Goal: Use online tool/utility: Utilize a website feature to perform a specific function

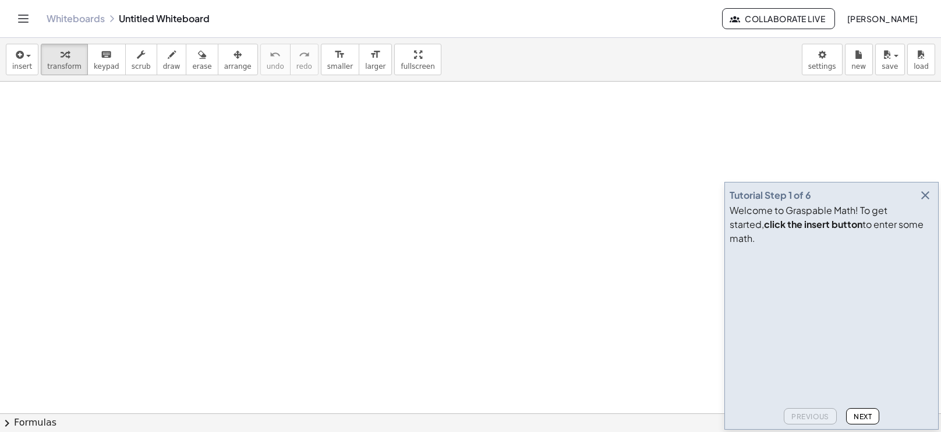
click at [925, 202] on icon "button" at bounding box center [926, 195] width 14 height 14
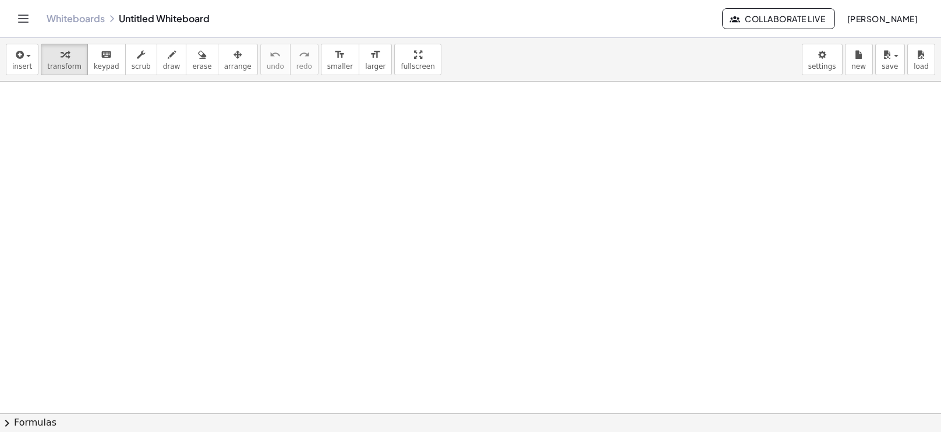
drag, startPoint x: 407, startPoint y: 239, endPoint x: 326, endPoint y: 185, distance: 97.3
click at [326, 185] on div at bounding box center [326, 183] width 17 height 67
click at [469, 181] on div at bounding box center [466, 186] width 13 height 13
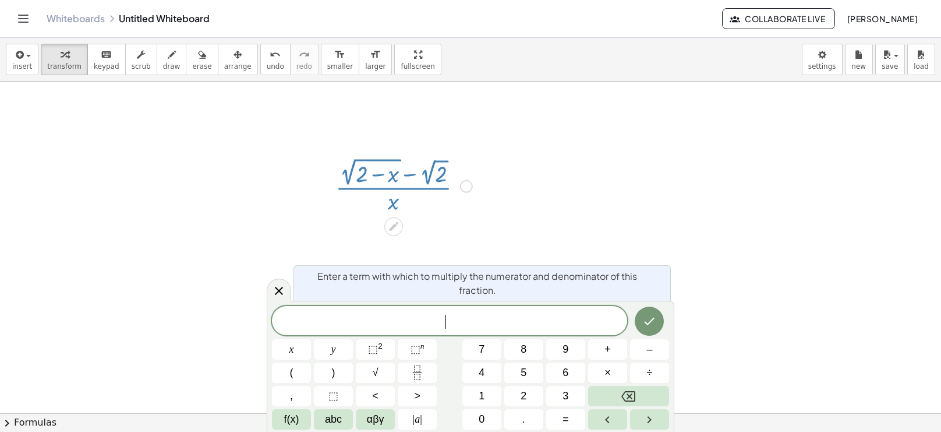
click at [433, 189] on div at bounding box center [404, 184] width 149 height 61
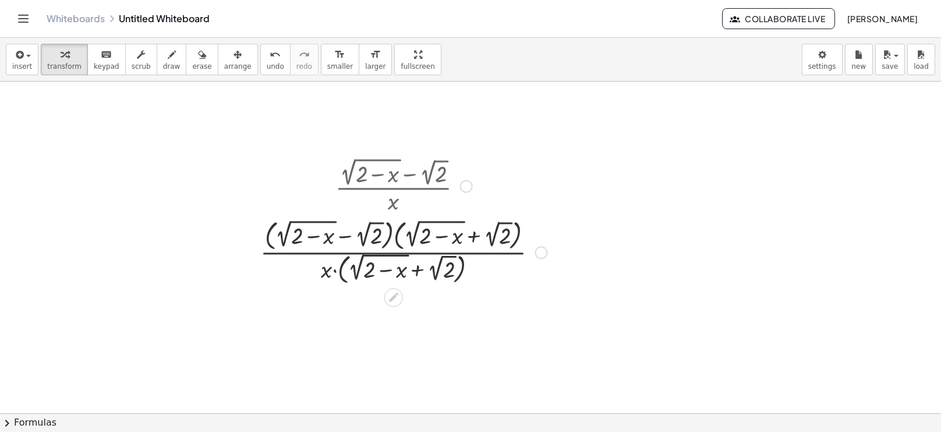
click at [403, 235] on div at bounding box center [404, 251] width 298 height 71
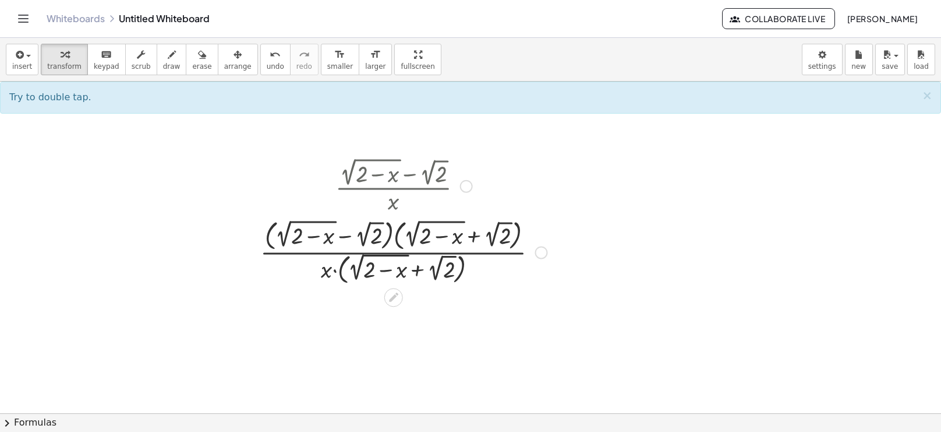
click at [397, 237] on div at bounding box center [404, 251] width 298 height 71
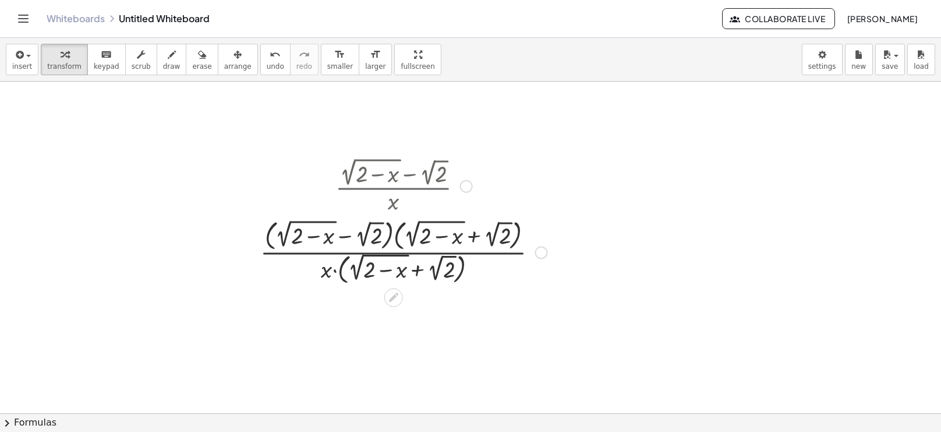
click at [397, 237] on div at bounding box center [404, 251] width 298 height 71
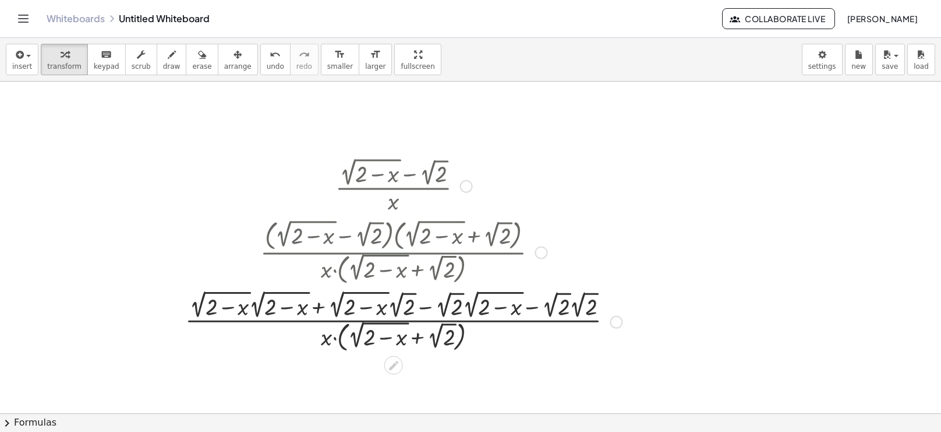
click at [256, 309] on div at bounding box center [403, 321] width 449 height 68
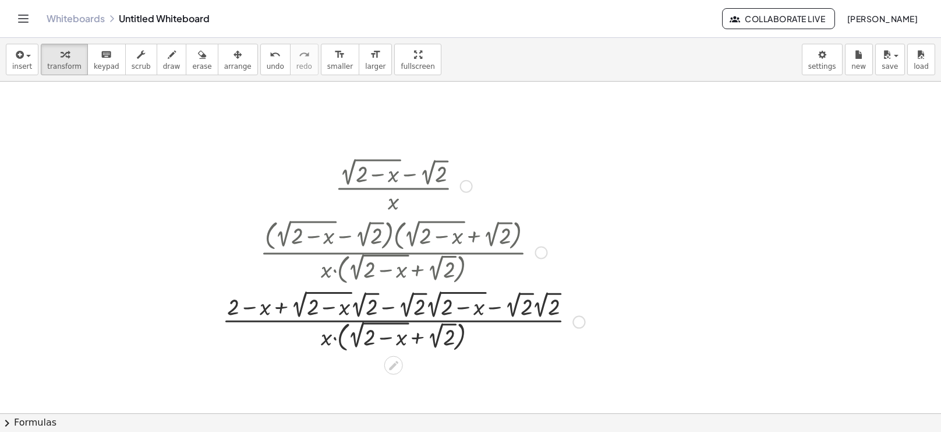
click at [392, 310] on div at bounding box center [404, 321] width 374 height 68
click at [386, 301] on div at bounding box center [404, 321] width 374 height 68
drag, startPoint x: 411, startPoint y: 301, endPoint x: 486, endPoint y: 301, distance: 75.1
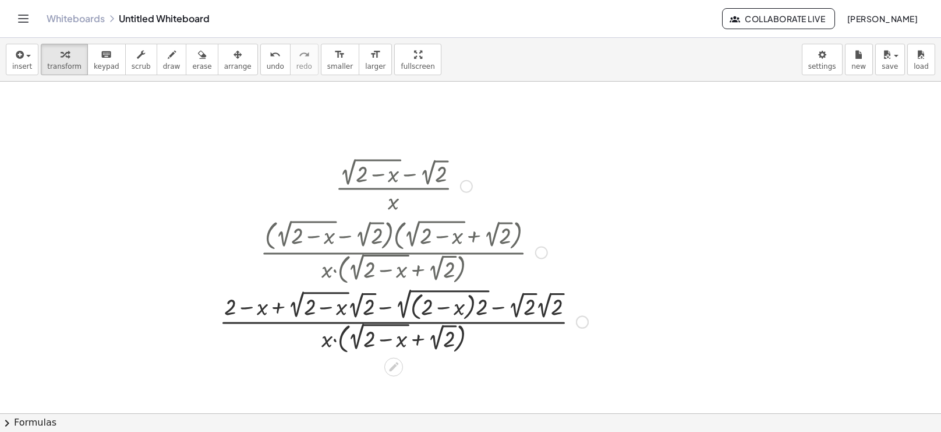
click at [382, 309] on div at bounding box center [404, 320] width 380 height 71
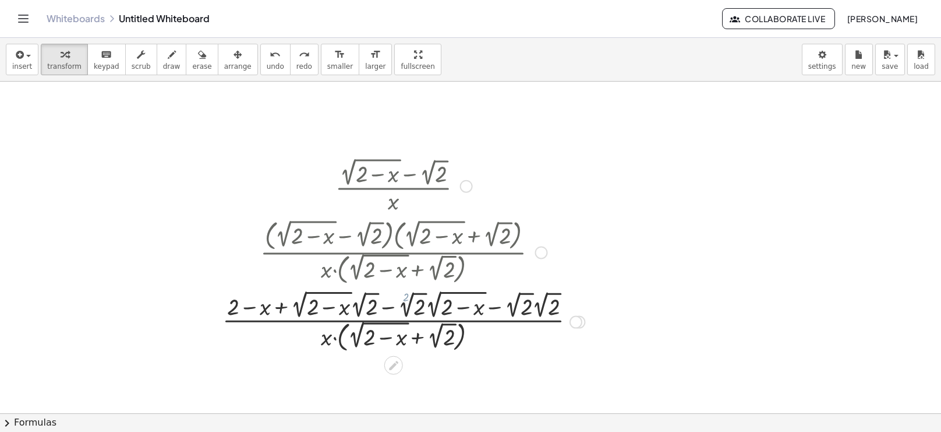
click at [404, 301] on div at bounding box center [404, 321] width 374 height 68
drag, startPoint x: 441, startPoint y: 298, endPoint x: 394, endPoint y: 297, distance: 46.6
click at [394, 297] on div at bounding box center [404, 321] width 374 height 68
click at [384, 312] on div at bounding box center [404, 321] width 374 height 68
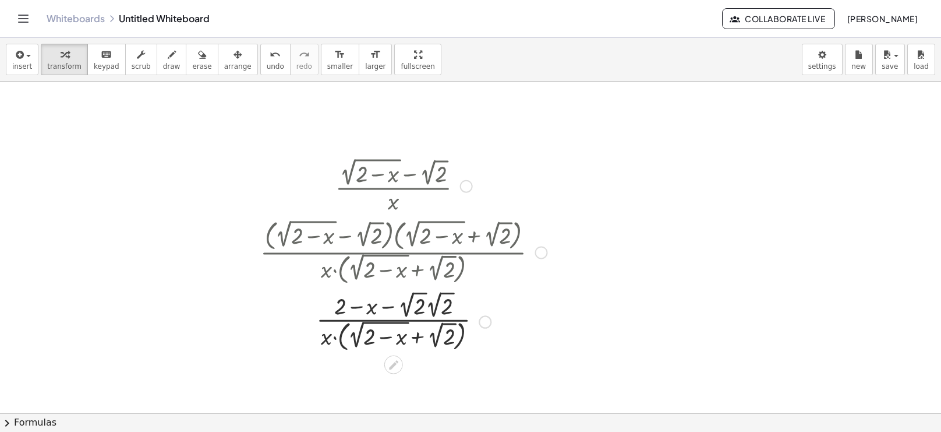
click at [421, 305] on div at bounding box center [404, 320] width 298 height 67
click at [439, 309] on div at bounding box center [404, 320] width 298 height 67
click at [451, 312] on div at bounding box center [404, 320] width 298 height 67
click at [422, 301] on div at bounding box center [403, 320] width 295 height 67
drag, startPoint x: 448, startPoint y: 308, endPoint x: 423, endPoint y: 305, distance: 25.2
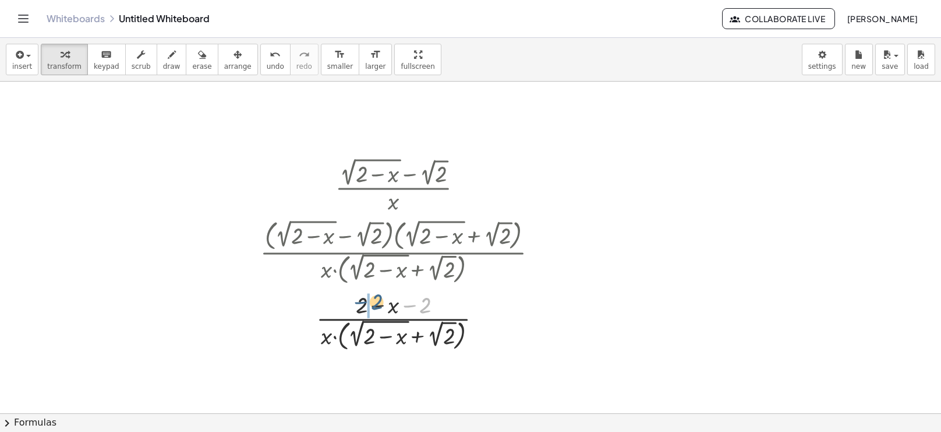
drag, startPoint x: 387, startPoint y: 312, endPoint x: 379, endPoint y: 306, distance: 9.2
click at [379, 306] on div at bounding box center [404, 320] width 298 height 65
drag, startPoint x: 428, startPoint y: 305, endPoint x: 362, endPoint y: 305, distance: 65.8
click at [381, 309] on div at bounding box center [404, 320] width 298 height 65
click at [384, 306] on div at bounding box center [404, 320] width 298 height 65
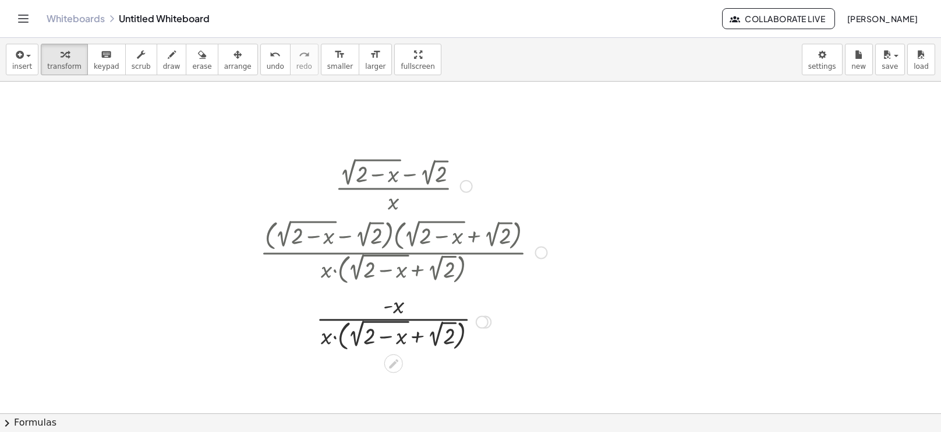
click at [384, 306] on div at bounding box center [404, 320] width 298 height 65
click at [386, 309] on div at bounding box center [404, 320] width 298 height 65
drag, startPoint x: 402, startPoint y: 306, endPoint x: 335, endPoint y: 337, distance: 74.0
click at [335, 337] on div at bounding box center [404, 320] width 298 height 65
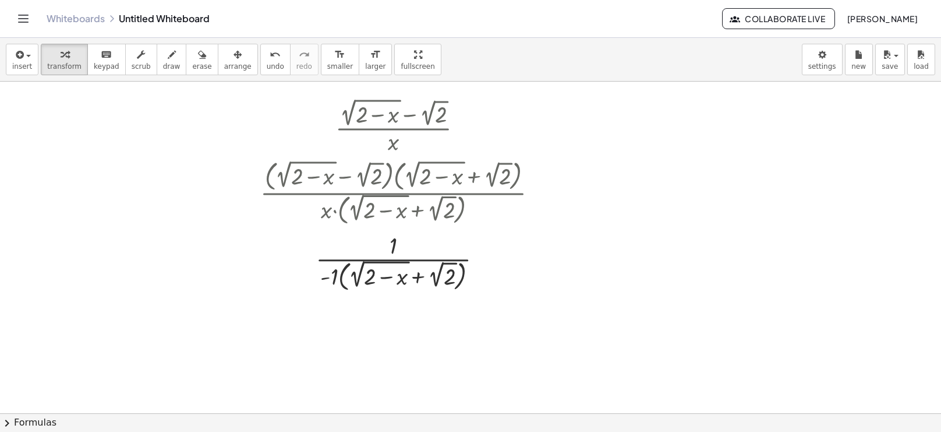
scroll to position [78, 0]
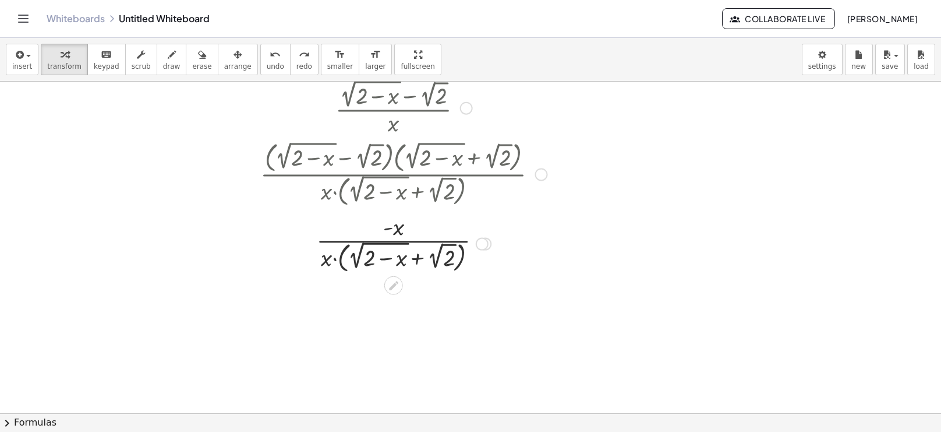
click at [398, 227] on div at bounding box center [403, 242] width 297 height 65
drag, startPoint x: 328, startPoint y: 261, endPoint x: 401, endPoint y: 233, distance: 78.5
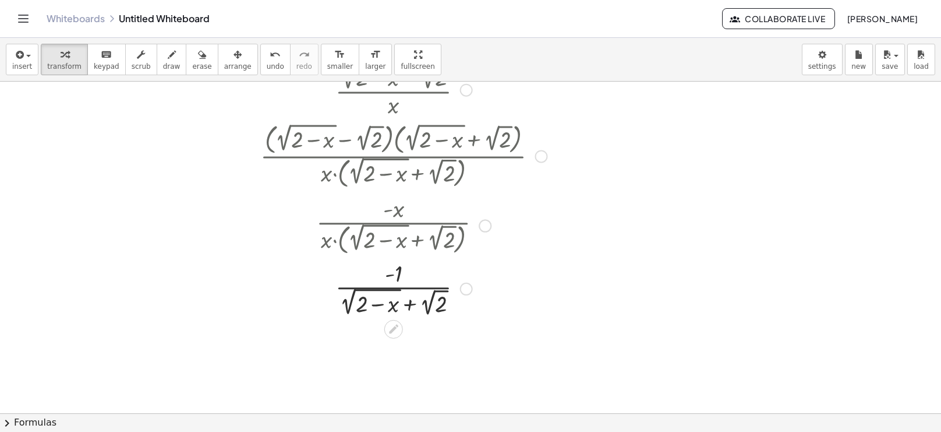
scroll to position [93, 0]
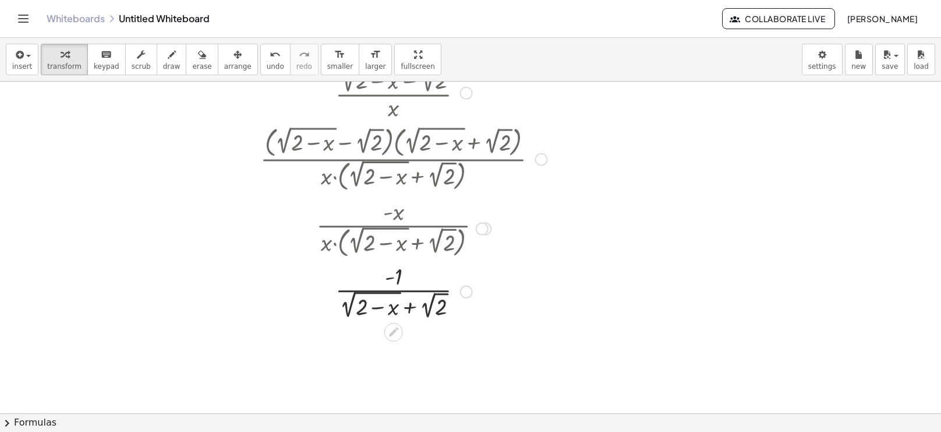
click at [394, 308] on div at bounding box center [404, 290] width 298 height 61
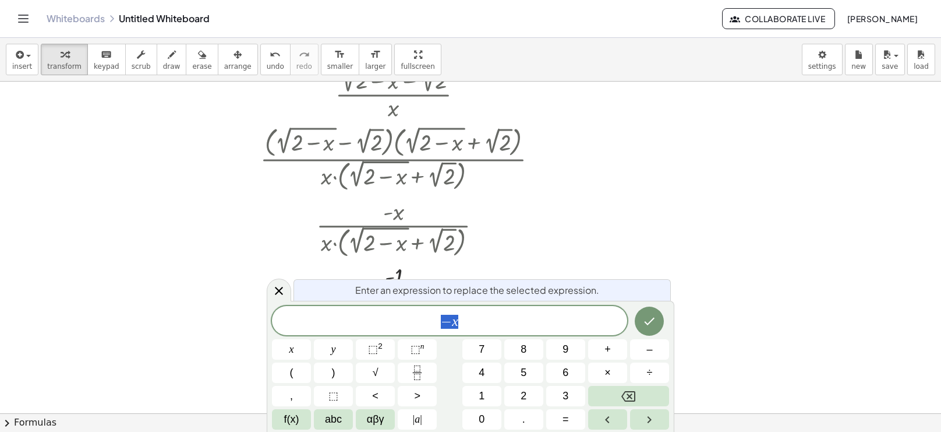
drag, startPoint x: 393, startPoint y: 310, endPoint x: 399, endPoint y: 301, distance: 11.0
click at [399, 301] on body "Graspable Math Activities Whiteboards Classes Account v1.30.2 | Privacy policy …" at bounding box center [470, 216] width 941 height 432
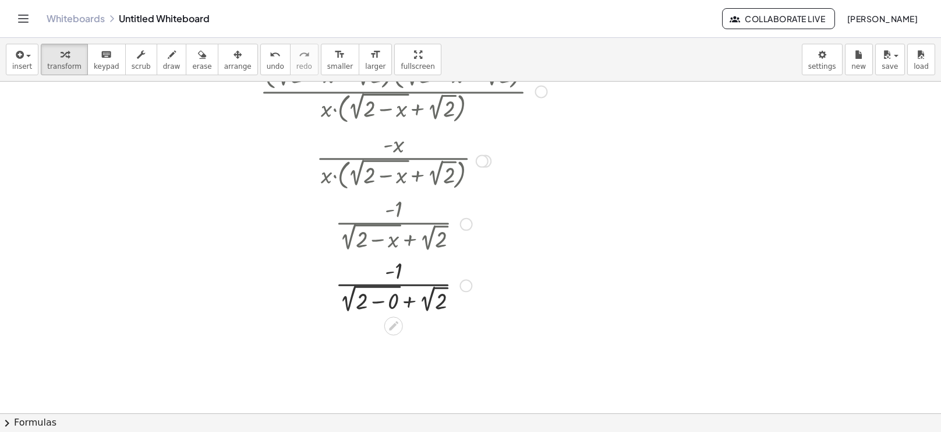
scroll to position [165, 0]
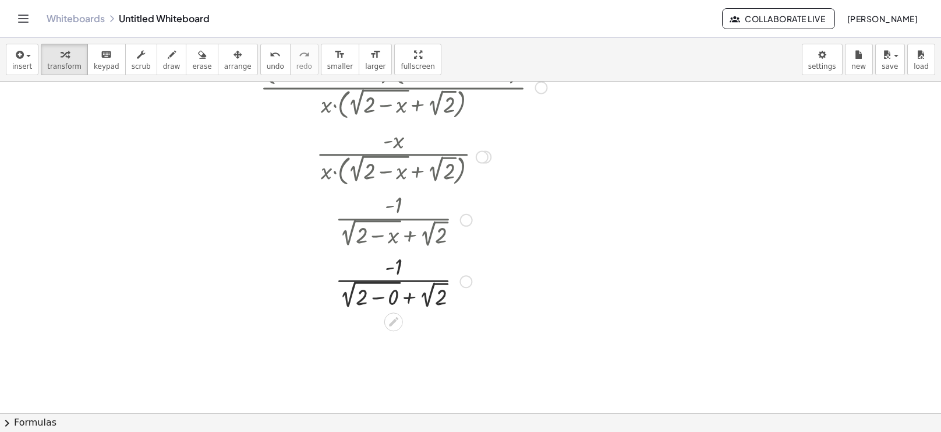
click at [381, 299] on div at bounding box center [404, 279] width 298 height 61
drag, startPoint x: 412, startPoint y: 357, endPoint x: 369, endPoint y: 356, distance: 43.7
drag, startPoint x: 396, startPoint y: 357, endPoint x: 398, endPoint y: 327, distance: 30.4
click at [398, 361] on div at bounding box center [403, 341] width 283 height 61
drag, startPoint x: 398, startPoint y: 357, endPoint x: 356, endPoint y: 343, distance: 44.2
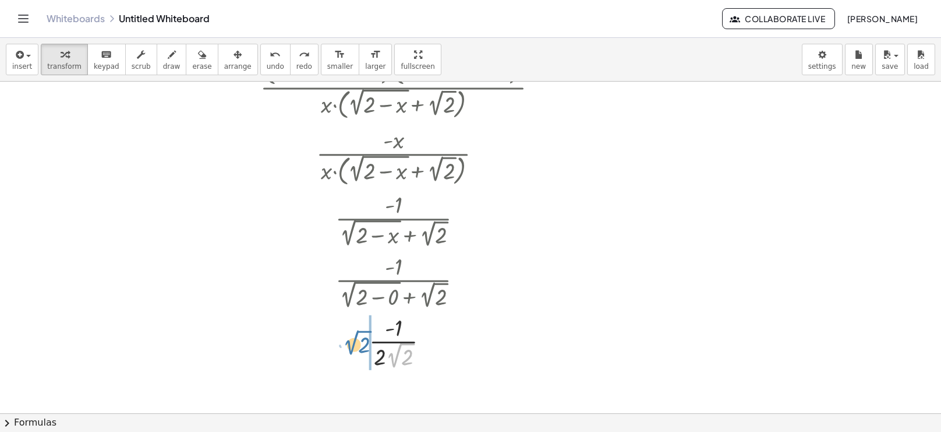
click at [356, 343] on div at bounding box center [403, 341] width 269 height 61
click at [379, 339] on div at bounding box center [404, 341] width 298 height 61
drag, startPoint x: 395, startPoint y: 354, endPoint x: 393, endPoint y: 347, distance: 7.2
click at [393, 347] on div at bounding box center [404, 341] width 277 height 61
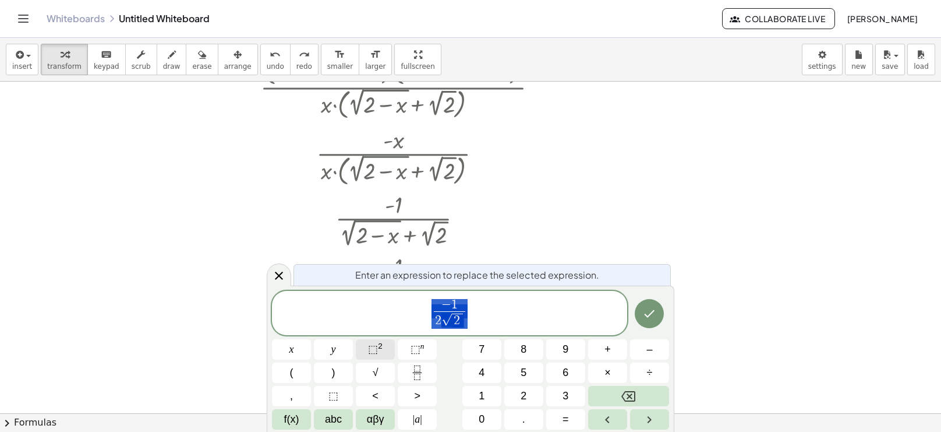
drag, startPoint x: 391, startPoint y: 341, endPoint x: 382, endPoint y: 341, distance: 8.7
click at [382, 341] on body "Graspable Math Activities Whiteboards Classes Account v1.30.2 | Privacy policy …" at bounding box center [470, 216] width 941 height 432
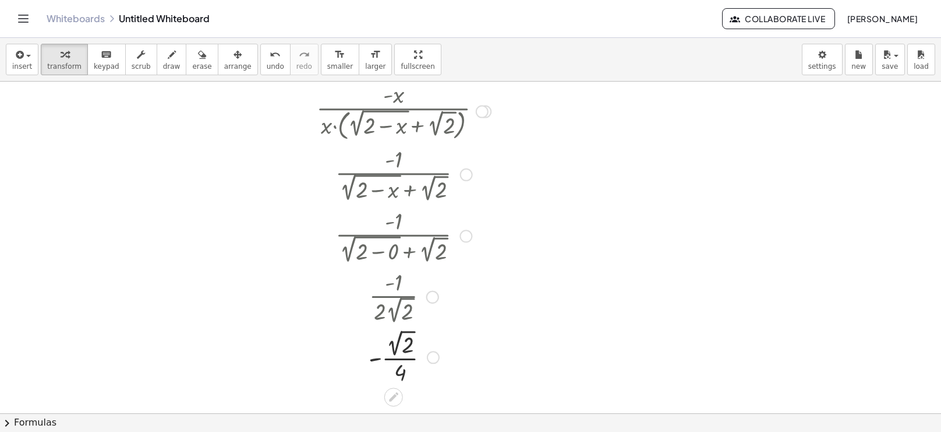
scroll to position [213, 0]
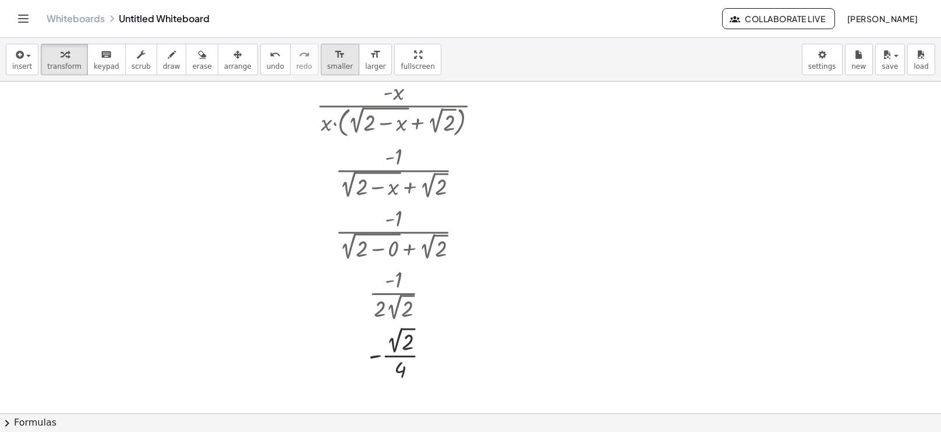
click at [327, 63] on span "smaller" at bounding box center [340, 66] width 26 height 8
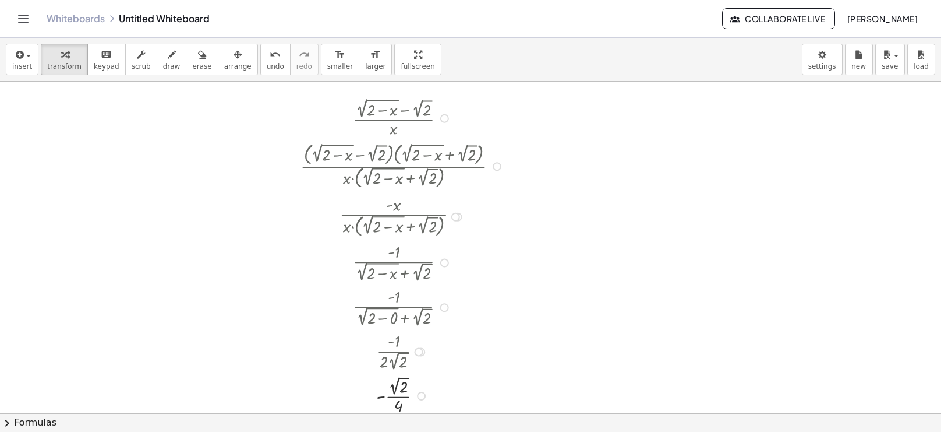
scroll to position [70, 0]
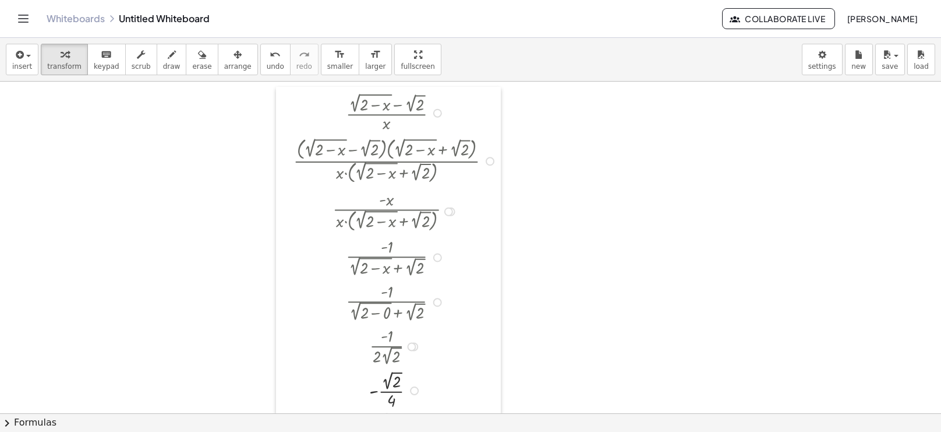
drag, startPoint x: 287, startPoint y: 132, endPoint x: 203, endPoint y: 218, distance: 120.3
click at [276, 218] on div at bounding box center [284, 250] width 17 height 327
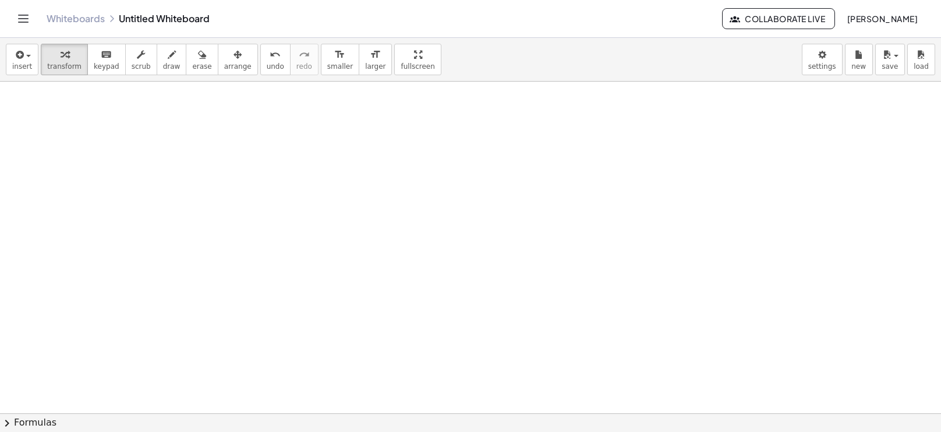
click at [426, 183] on div at bounding box center [470, 342] width 941 height 663
drag, startPoint x: 428, startPoint y: 221, endPoint x: 276, endPoint y: 236, distance: 152.3
click at [322, 236] on div at bounding box center [330, 217] width 17 height 51
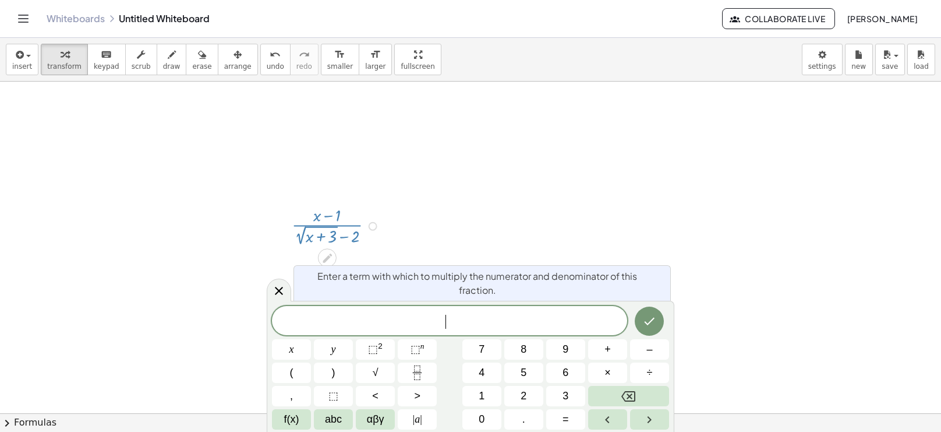
click at [292, 226] on div at bounding box center [337, 225] width 103 height 45
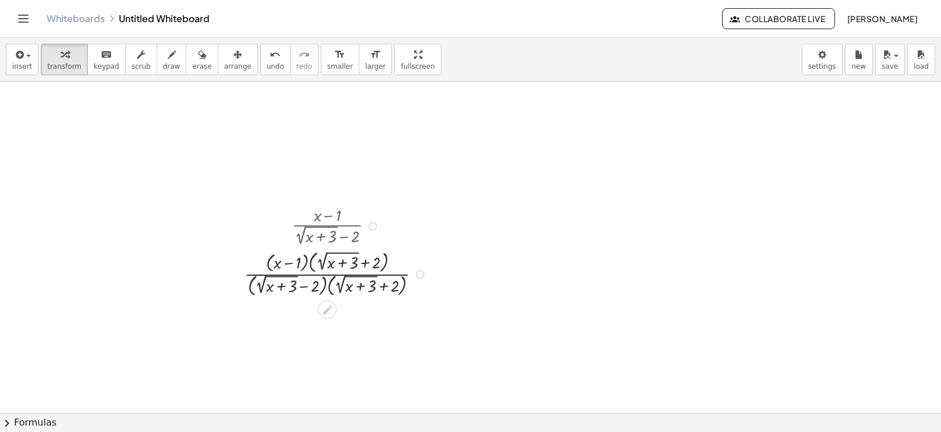
click at [329, 286] on div at bounding box center [337, 273] width 197 height 51
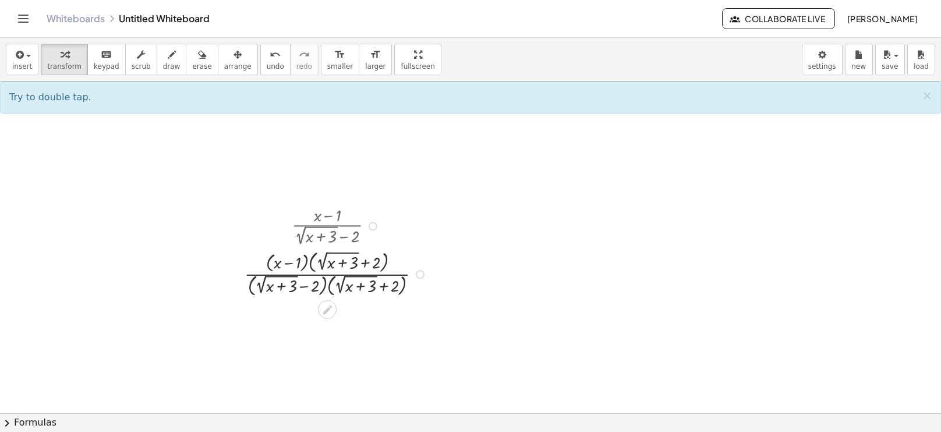
click at [331, 286] on div at bounding box center [337, 273] width 197 height 51
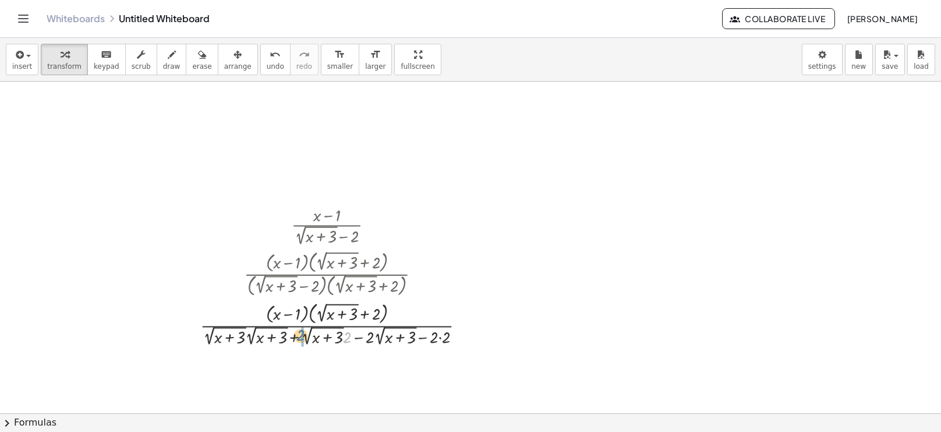
drag, startPoint x: 348, startPoint y: 336, endPoint x: 302, endPoint y: 334, distance: 46.7
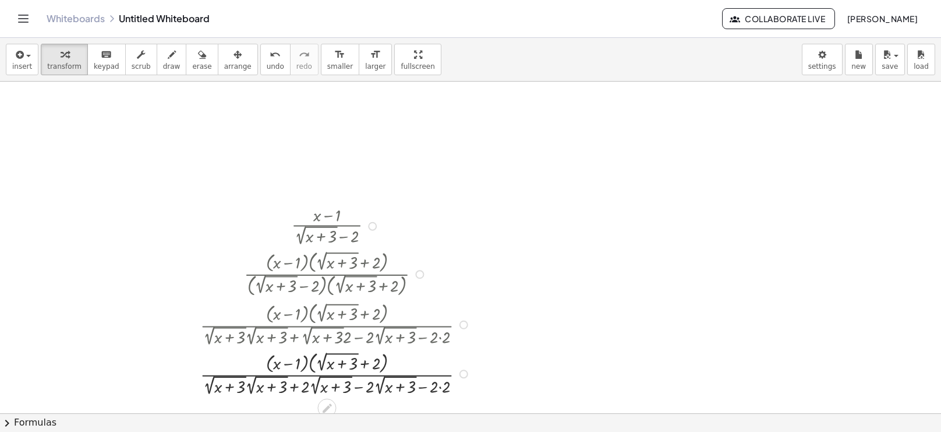
click at [359, 386] on div at bounding box center [337, 372] width 285 height 49
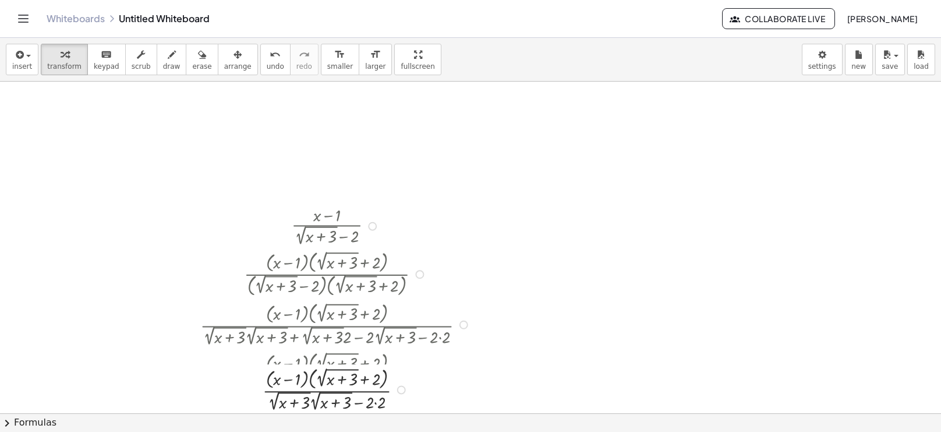
drag, startPoint x: 400, startPoint y: 372, endPoint x: 402, endPoint y: 380, distance: 7.9
click at [327, 390] on div "· ( + x − 1 ) · · ( + 2 √ ( + x + 3 ) + 2 ) ( + · 2 √ ( + x + 3 ) · 2 √ ( + x +…" at bounding box center [327, 390] width 0 height 0
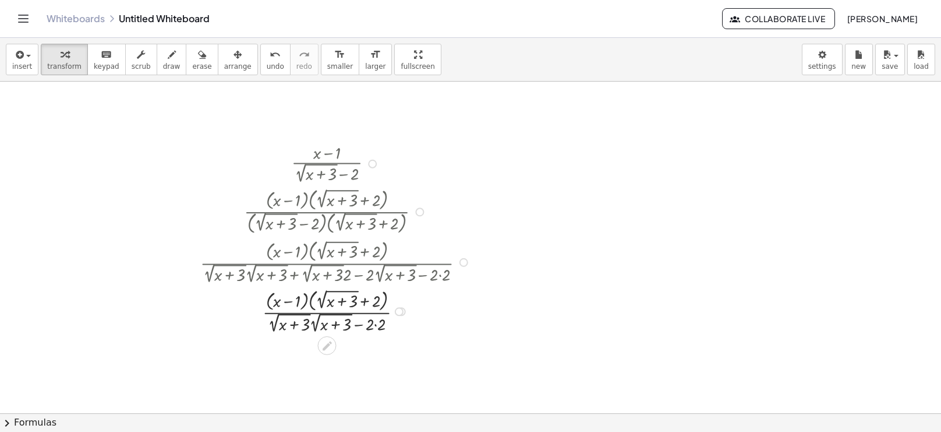
scroll to position [143, 0]
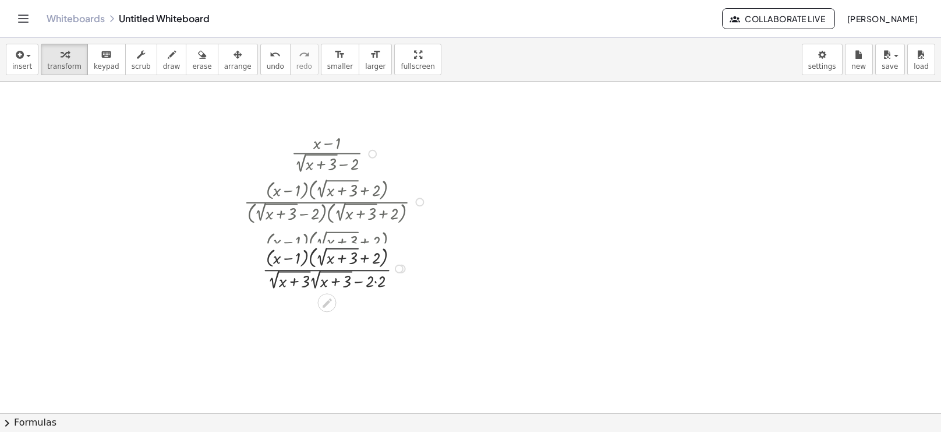
drag, startPoint x: 399, startPoint y: 303, endPoint x: 400, endPoint y: 267, distance: 36.7
click at [400, 267] on div at bounding box center [399, 268] width 9 height 9
click at [380, 264] on div at bounding box center [337, 251] width 197 height 49
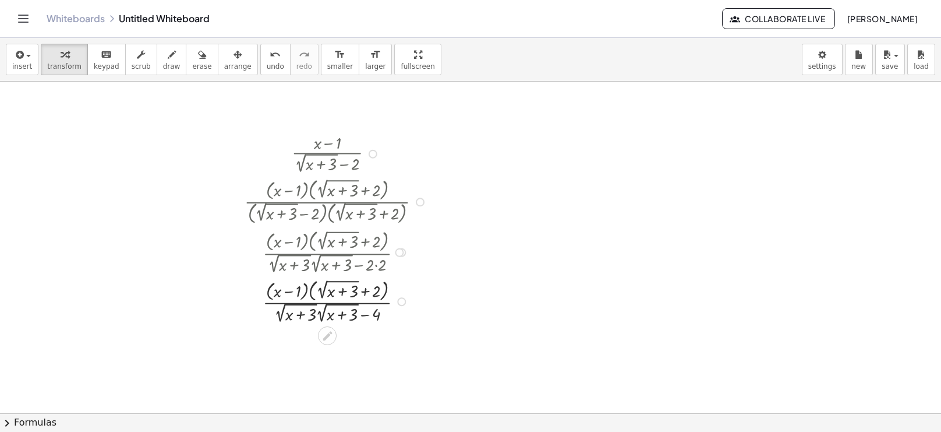
click at [319, 310] on div at bounding box center [337, 300] width 197 height 49
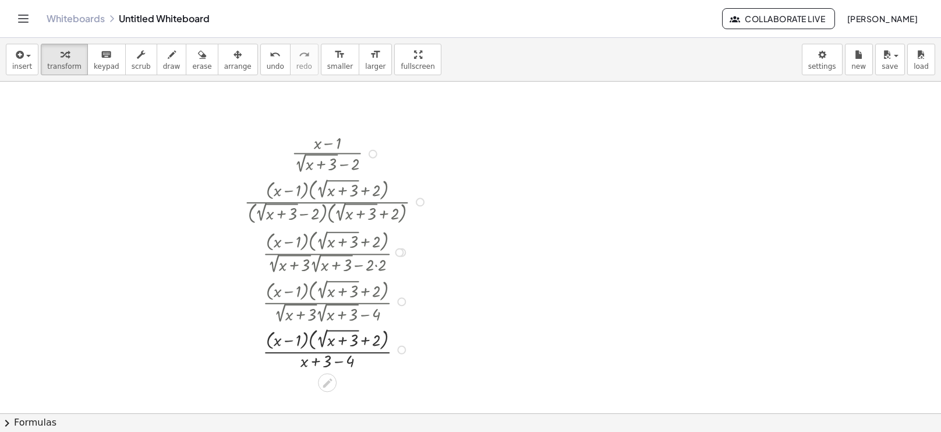
click at [336, 361] on div at bounding box center [337, 348] width 197 height 47
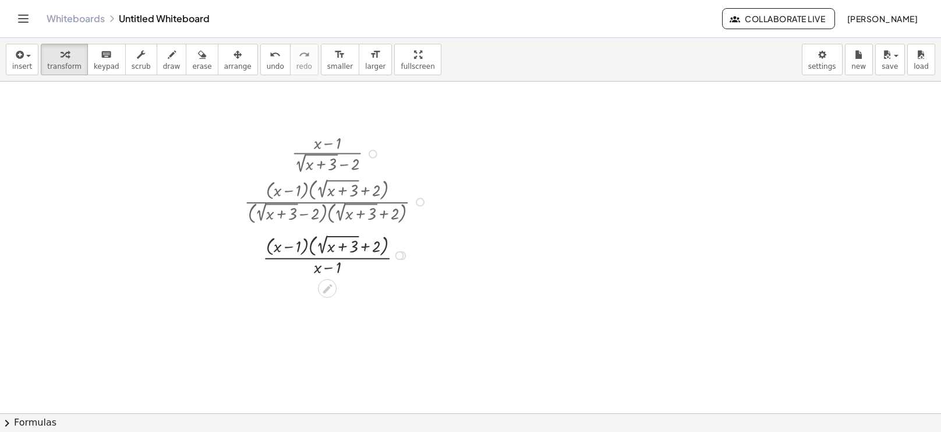
drag, startPoint x: 401, startPoint y: 349, endPoint x: 398, endPoint y: 250, distance: 98.5
click at [327, 256] on div "· ( + x − 1 ) · · ( + 2 √ ( + x + 3 ) + 2 ) ( + x ) − 1" at bounding box center [327, 256] width 0 height 0
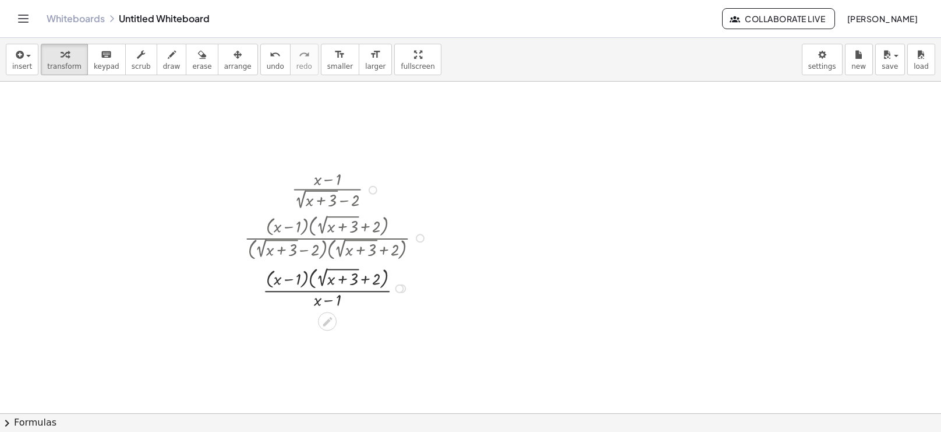
scroll to position [114, 0]
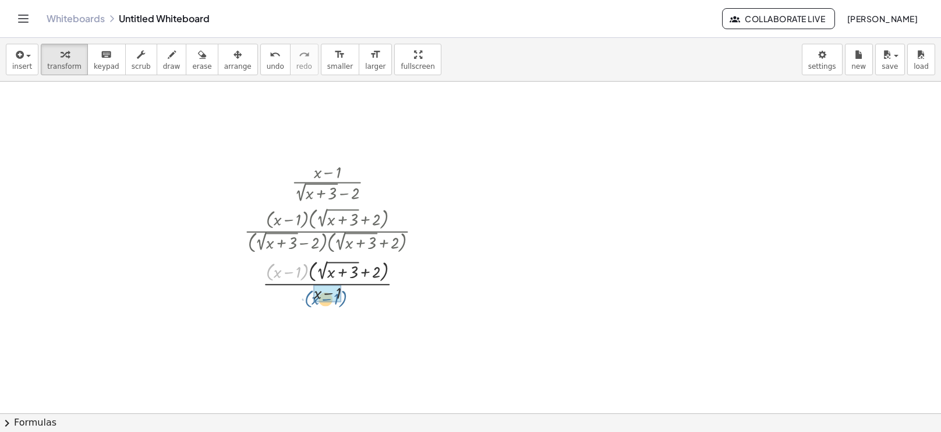
drag, startPoint x: 265, startPoint y: 275, endPoint x: 310, endPoint y: 303, distance: 53.2
click at [310, 303] on div "· ( + x − 1 ) · ( + 2 √ ( + x + 3 ) − 2 ) · ( + x − 1 ) · ( + 2 √ ( + x + 3 ) +…" at bounding box center [329, 232] width 204 height 150
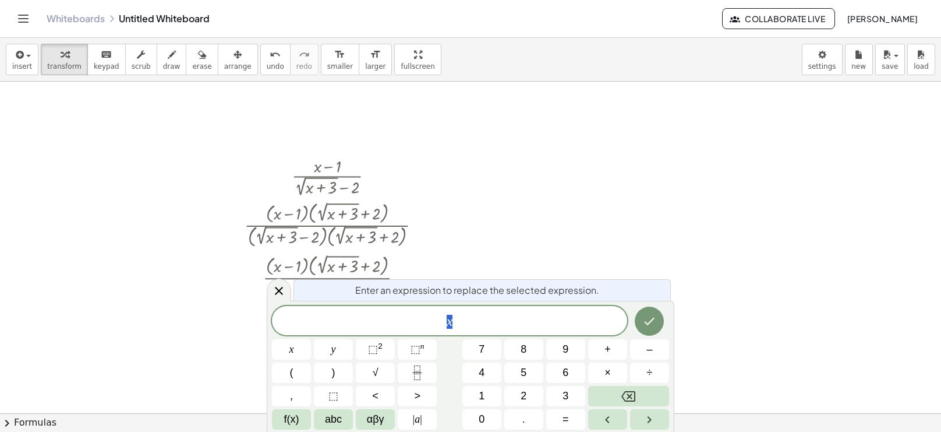
click at [307, 329] on body "Graspable Math Activities Whiteboards Classes Account v1.30.2 | Privacy policy …" at bounding box center [470, 216] width 941 height 432
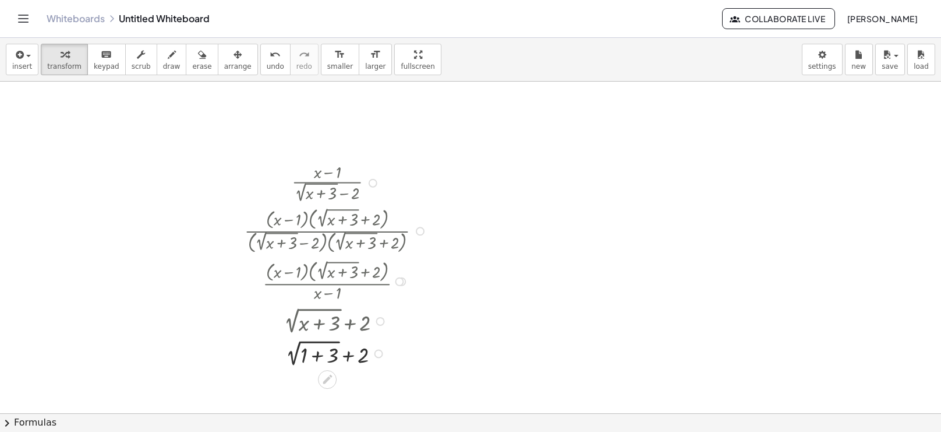
click at [315, 354] on div at bounding box center [337, 352] width 197 height 33
click at [312, 384] on div at bounding box center [337, 384] width 197 height 31
click at [329, 392] on div at bounding box center [337, 384] width 197 height 30
drag, startPoint x: 340, startPoint y: 386, endPoint x: 338, endPoint y: 373, distance: 12.4
click at [338, 373] on div at bounding box center [341, 375] width 9 height 9
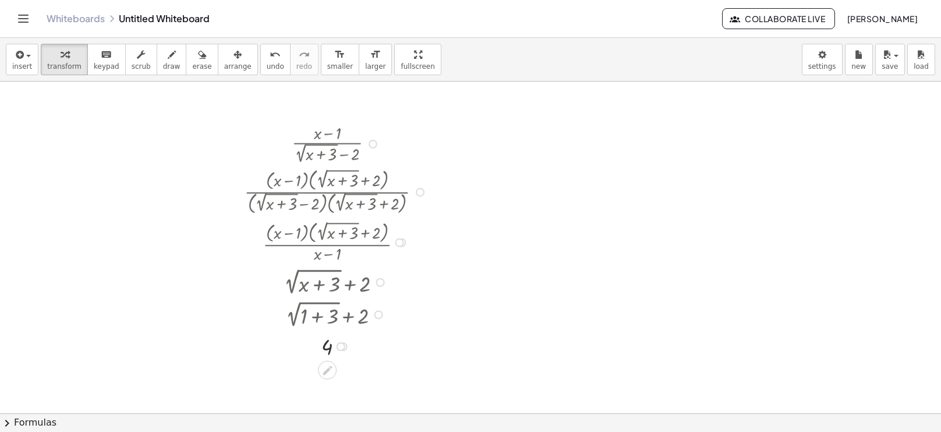
scroll to position [152, 0]
click at [339, 201] on div at bounding box center [470, 261] width 941 height 663
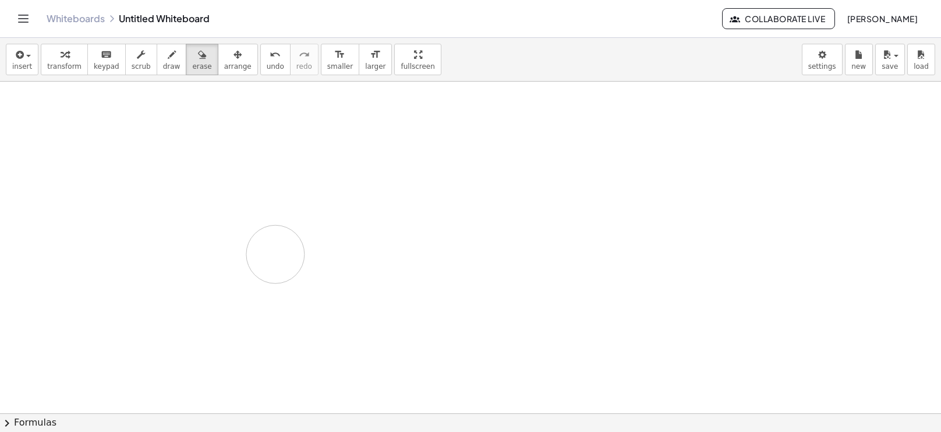
drag, startPoint x: 338, startPoint y: 193, endPoint x: 302, endPoint y: 225, distance: 48.3
click at [302, 225] on div at bounding box center [470, 261] width 941 height 663
click at [283, 178] on div at bounding box center [470, 261] width 941 height 663
drag, startPoint x: 295, startPoint y: 213, endPoint x: 340, endPoint y: 193, distance: 49.0
click at [340, 193] on div at bounding box center [334, 189] width 17 height 58
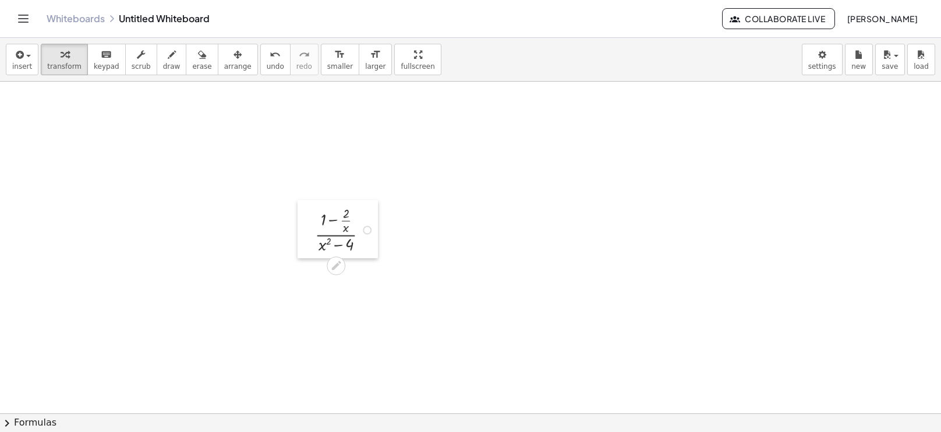
drag, startPoint x: 336, startPoint y: 193, endPoint x: 314, endPoint y: 222, distance: 36.1
click at [314, 222] on div at bounding box center [306, 229] width 17 height 58
drag, startPoint x: 314, startPoint y: 220, endPoint x: 325, endPoint y: 177, distance: 44.5
click at [325, 177] on div at bounding box center [320, 173] width 17 height 58
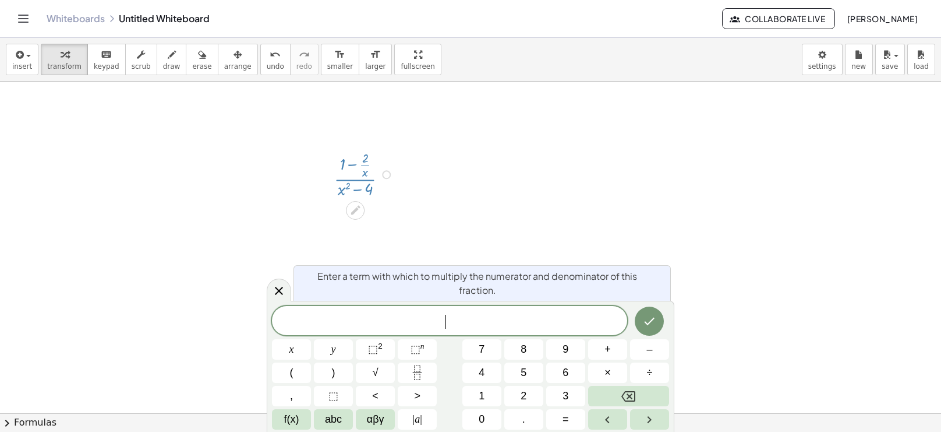
click at [363, 179] on div at bounding box center [366, 173] width 74 height 52
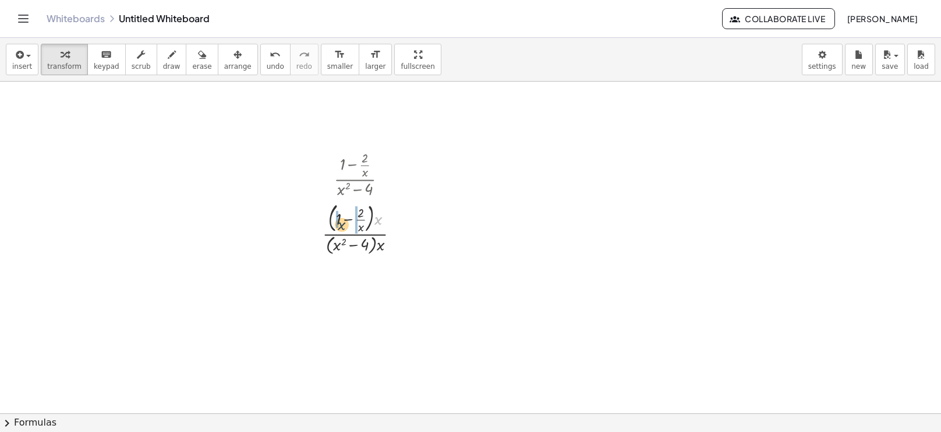
drag, startPoint x: 377, startPoint y: 219, endPoint x: 339, endPoint y: 224, distance: 38.2
click at [339, 224] on div at bounding box center [365, 228] width 97 height 57
click at [338, 277] on div at bounding box center [365, 284] width 97 height 55
drag, startPoint x: 376, startPoint y: 282, endPoint x: 365, endPoint y: 276, distance: 12.5
click at [345, 276] on div at bounding box center [365, 284] width 97 height 45
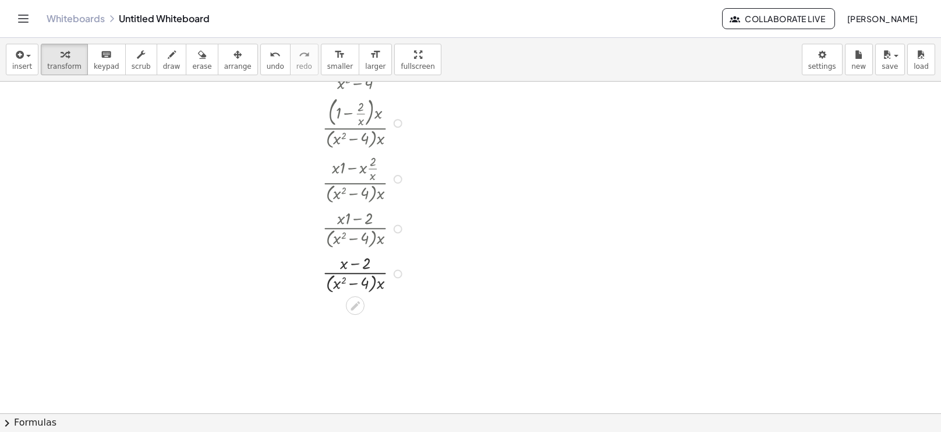
scroll to position [309, 0]
drag, startPoint x: 380, startPoint y: 239, endPoint x: 354, endPoint y: 241, distance: 26.2
click at [354, 241] on div at bounding box center [365, 222] width 97 height 45
click at [347, 242] on div at bounding box center [365, 222] width 104 height 45
click at [345, 287] on div "· ( + 1 − · 2 · x ) · ( + x 2 − 4 ) · ( + 1 − · 2 · x ) · x · ( + x 2 − 4 ) · x…" at bounding box center [357, 139] width 104 height 302
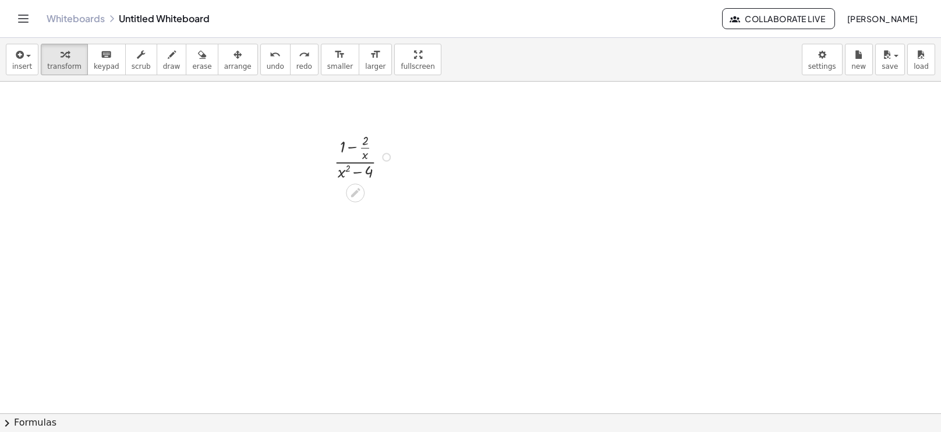
scroll to position [161, 0]
click at [388, 166] on div at bounding box center [386, 165] width 9 height 9
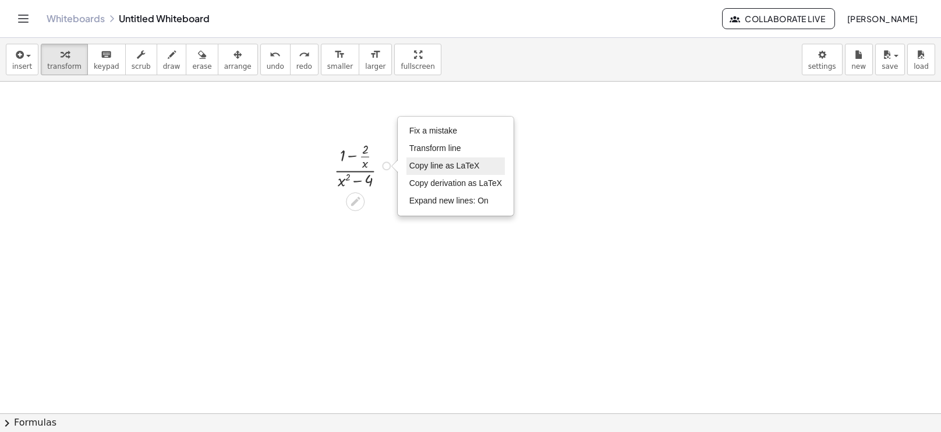
click at [430, 162] on span "Copy line as LaTeX" at bounding box center [444, 165] width 70 height 9
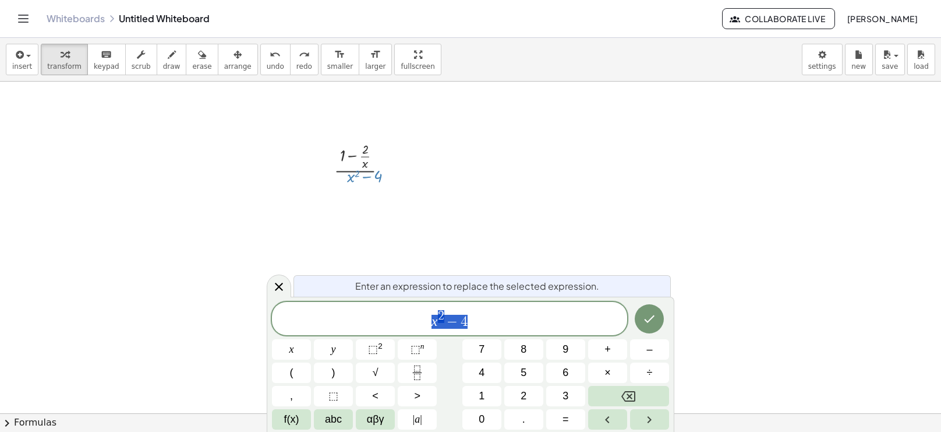
drag, startPoint x: 340, startPoint y: 182, endPoint x: 334, endPoint y: 206, distance: 24.0
click at [334, 206] on div "+ x 2 · ( − 4 ) · ( + 1 − · 2 · x ) · ( + x 2 − 4 ) Copied done" at bounding box center [470, 252] width 941 height 663
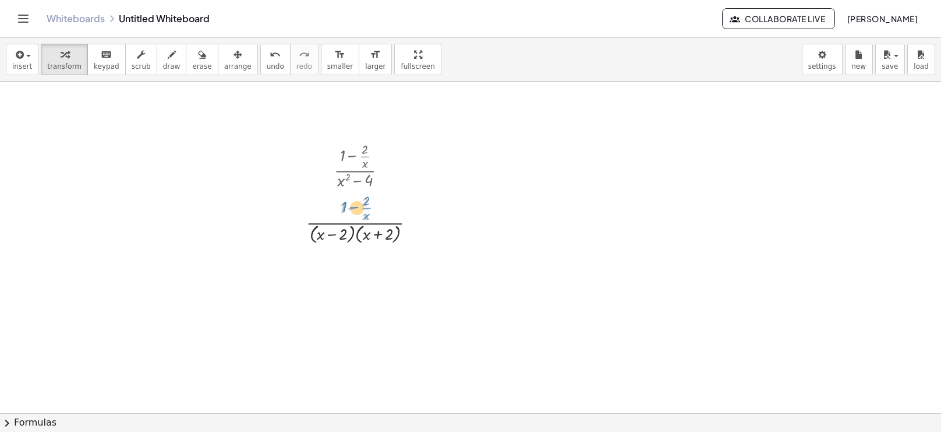
click at [355, 210] on div at bounding box center [366, 218] width 130 height 55
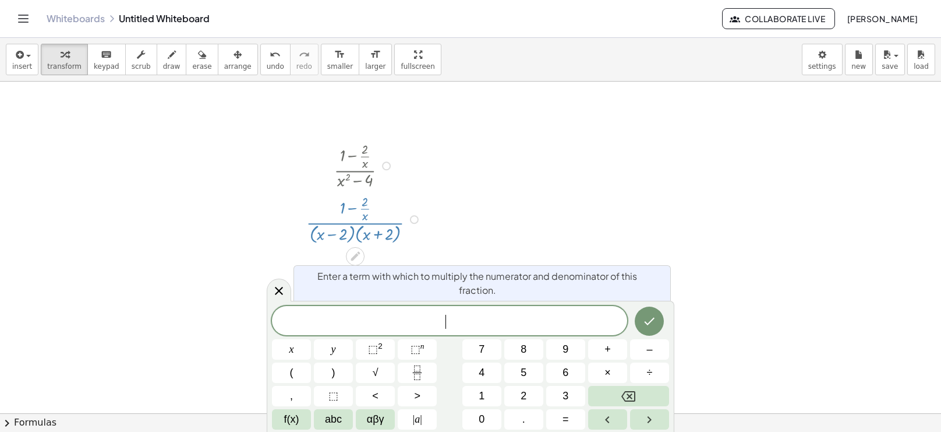
click at [355, 221] on div at bounding box center [366, 218] width 130 height 55
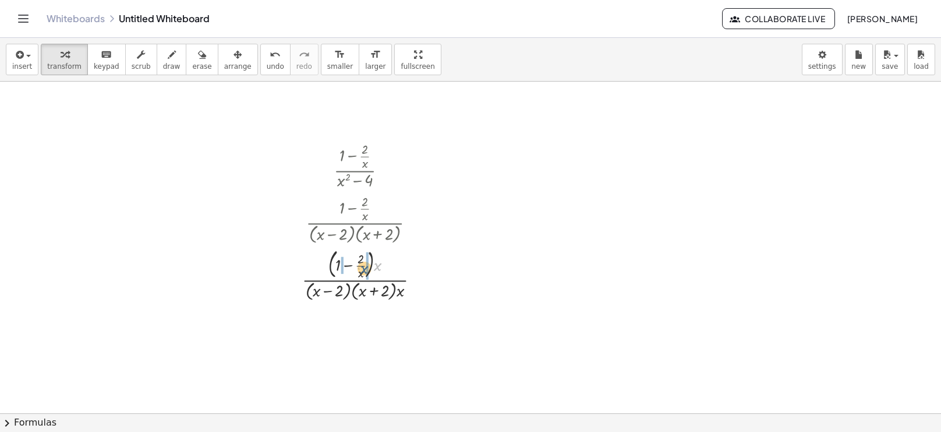
drag, startPoint x: 379, startPoint y: 268, endPoint x: 365, endPoint y: 271, distance: 14.9
click at [365, 271] on div at bounding box center [365, 274] width 138 height 57
drag, startPoint x: 371, startPoint y: 322, endPoint x: 366, endPoint y: 324, distance: 6.0
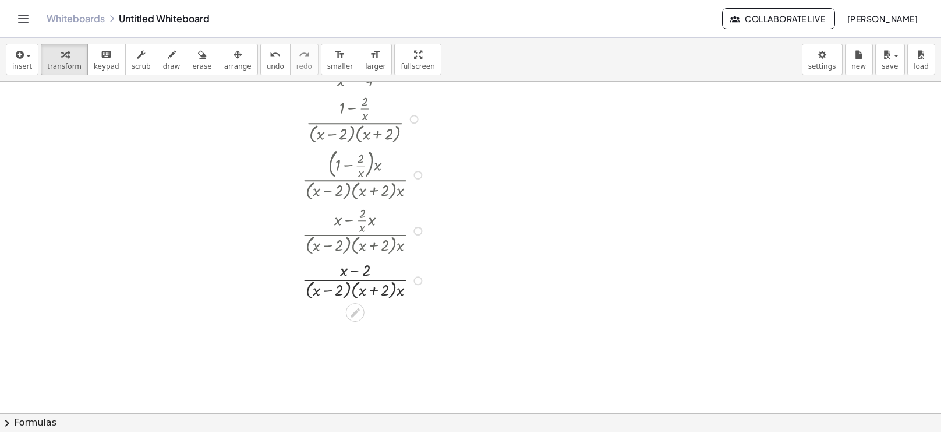
scroll to position [294, 0]
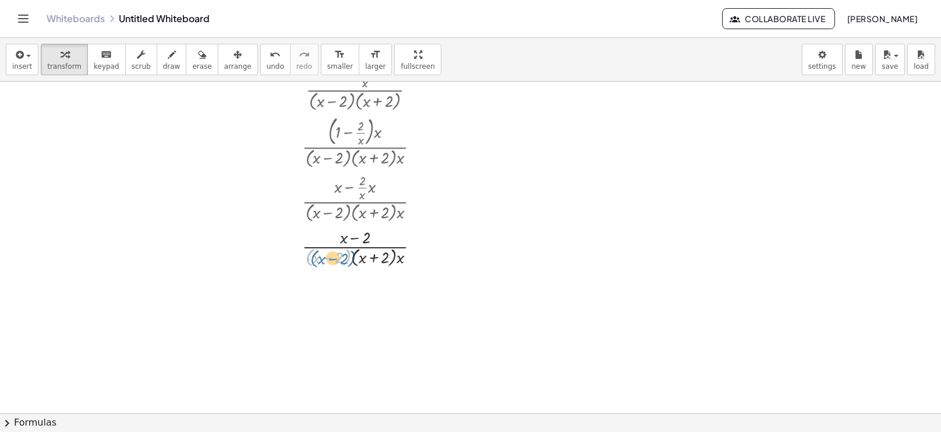
click at [351, 259] on div at bounding box center [365, 246] width 138 height 45
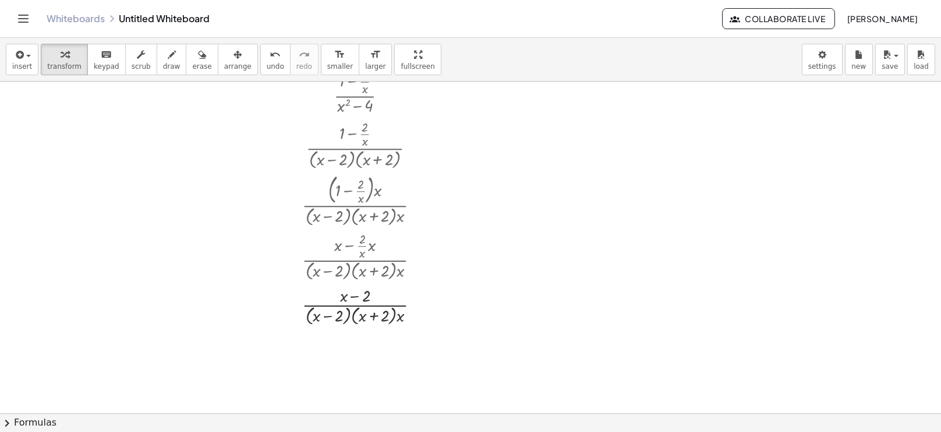
scroll to position [236, 0]
drag, startPoint x: 418, startPoint y: 303, endPoint x: 425, endPoint y: 257, distance: 46.5
click at [355, 267] on div "· ( + − 2 ) · ( + x − 2 ) · ( + x + 2 ) · x x Copied done" at bounding box center [355, 267] width 0 height 0
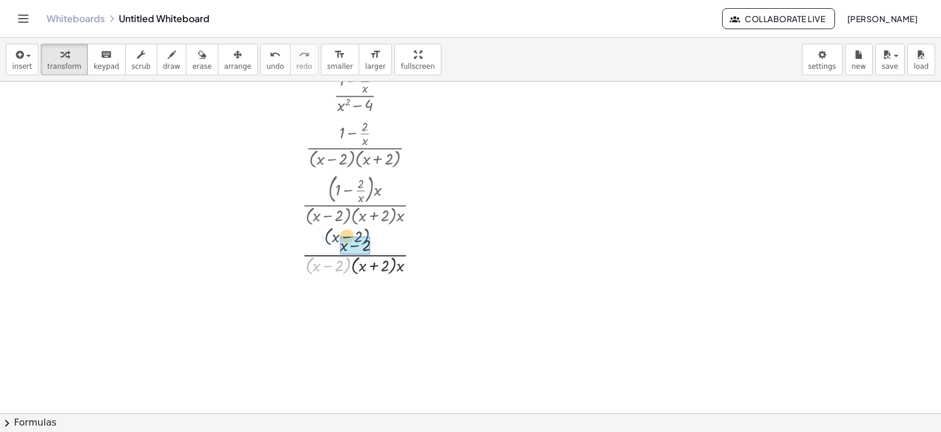
drag, startPoint x: 348, startPoint y: 264, endPoint x: 371, endPoint y: 236, distance: 35.6
click at [371, 236] on div at bounding box center [365, 254] width 138 height 45
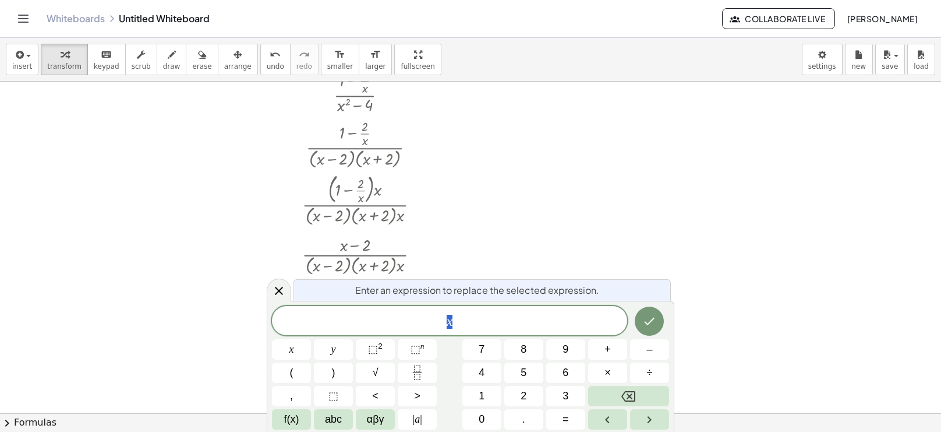
drag, startPoint x: 342, startPoint y: 313, endPoint x: 336, endPoint y: 335, distance: 23.0
click at [336, 335] on body "Graspable Math Activities Whiteboards Classes Account v1.30.2 | Privacy policy …" at bounding box center [470, 216] width 941 height 432
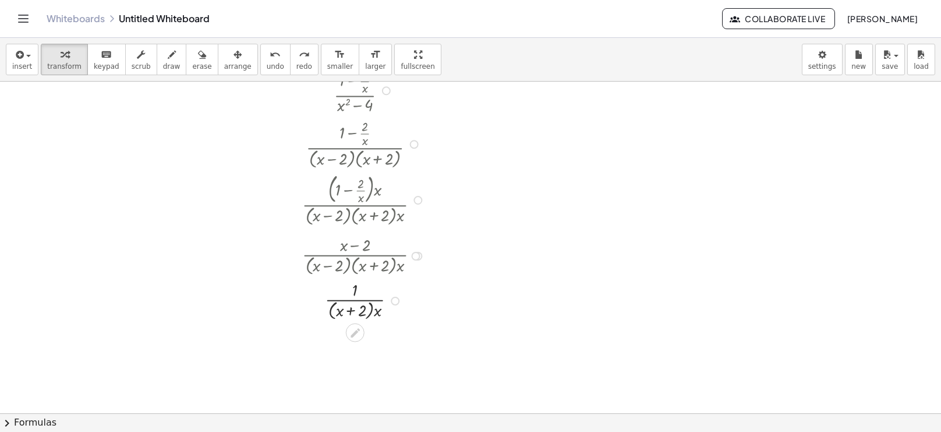
click at [379, 309] on div at bounding box center [364, 299] width 137 height 45
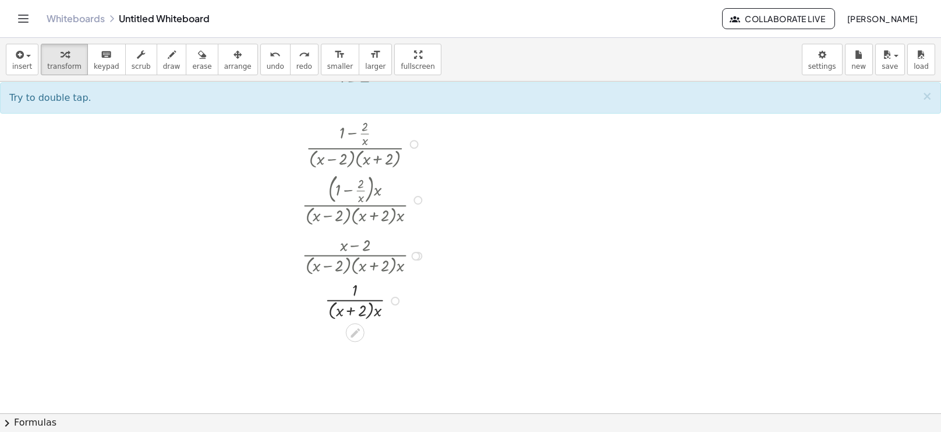
click at [379, 309] on div at bounding box center [364, 299] width 137 height 45
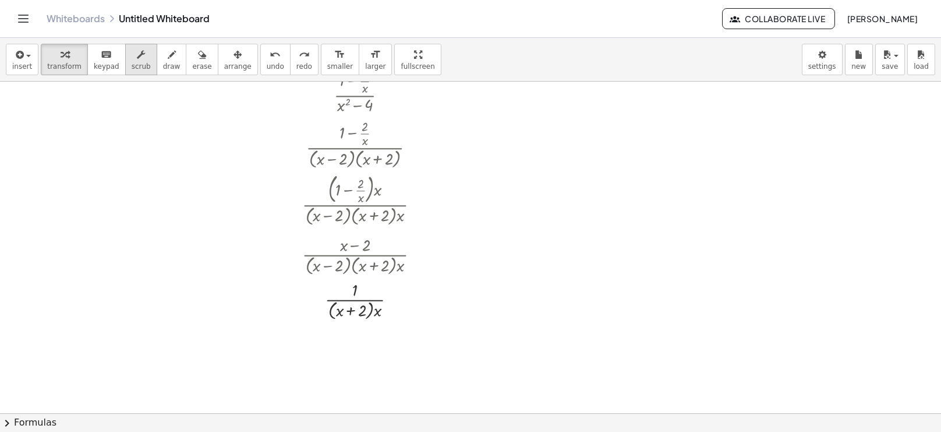
click at [132, 63] on span "scrub" at bounding box center [141, 66] width 19 height 8
click at [69, 69] on button "transform" at bounding box center [64, 59] width 47 height 31
click at [349, 329] on icon at bounding box center [355, 332] width 12 height 12
click at [347, 315] on div at bounding box center [365, 299] width 145 height 45
click at [194, 309] on div at bounding box center [470, 177] width 941 height 663
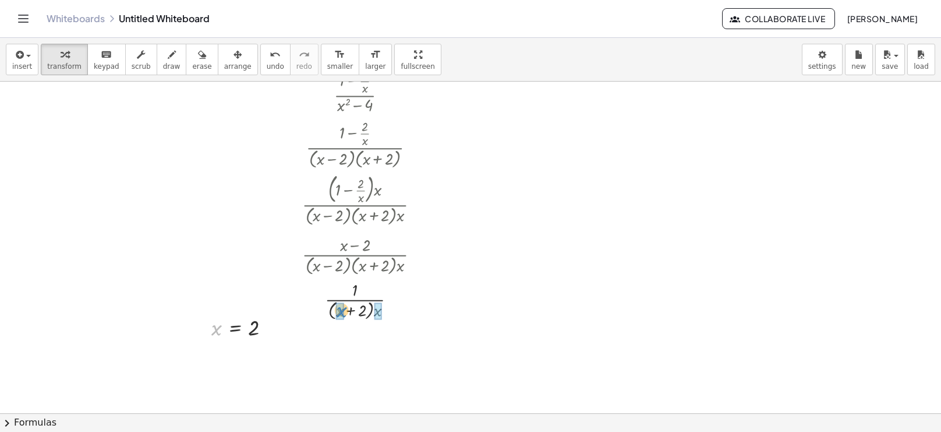
drag, startPoint x: 217, startPoint y: 330, endPoint x: 344, endPoint y: 312, distance: 128.3
drag, startPoint x: 203, startPoint y: 329, endPoint x: 203, endPoint y: 312, distance: 16.9
click at [203, 312] on div at bounding box center [202, 311] width 17 height 34
drag, startPoint x: 206, startPoint y: 313, endPoint x: 438, endPoint y: 305, distance: 232.0
click at [438, 305] on div at bounding box center [434, 302] width 17 height 34
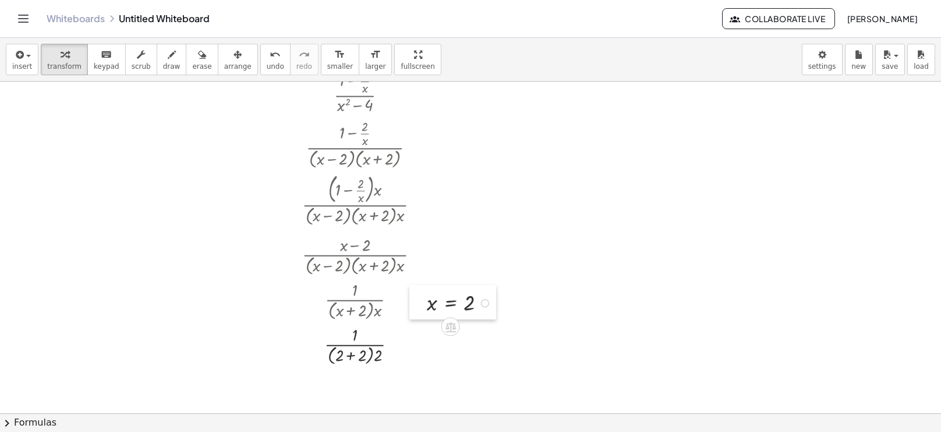
drag, startPoint x: 438, startPoint y: 298, endPoint x: 422, endPoint y: 298, distance: 16.3
click at [422, 298] on div at bounding box center [417, 302] width 17 height 34
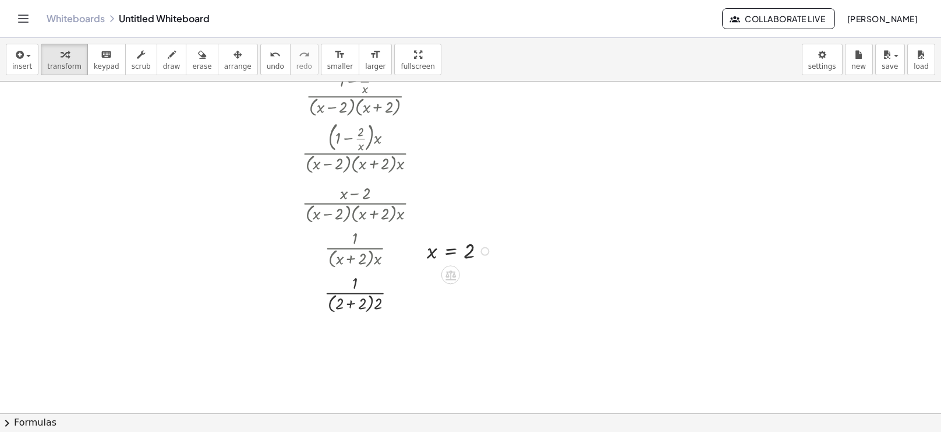
scroll to position [289, 0]
click at [363, 305] on div at bounding box center [365, 291] width 138 height 45
click at [359, 308] on div at bounding box center [366, 291] width 172 height 45
click at [356, 344] on div at bounding box center [365, 334] width 138 height 43
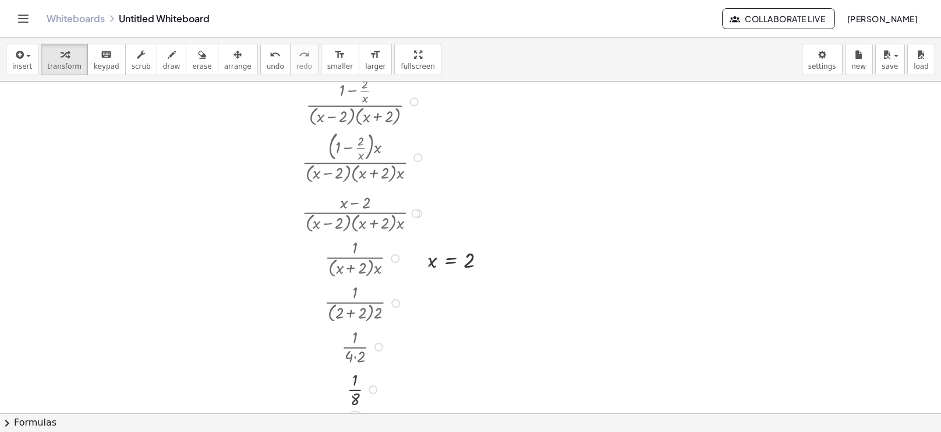
scroll to position [326, 0]
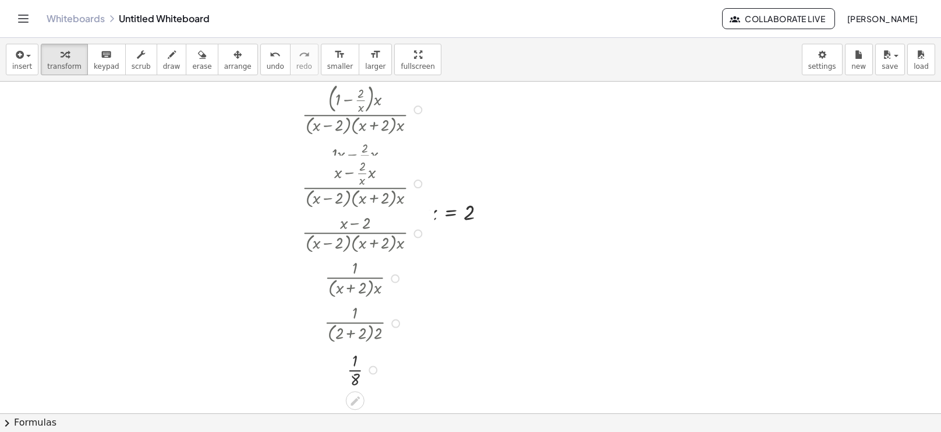
drag, startPoint x: 371, startPoint y: 344, endPoint x: 377, endPoint y: 370, distance: 26.9
click at [355, 370] on div "· 1 · 8" at bounding box center [355, 370] width 0 height 0
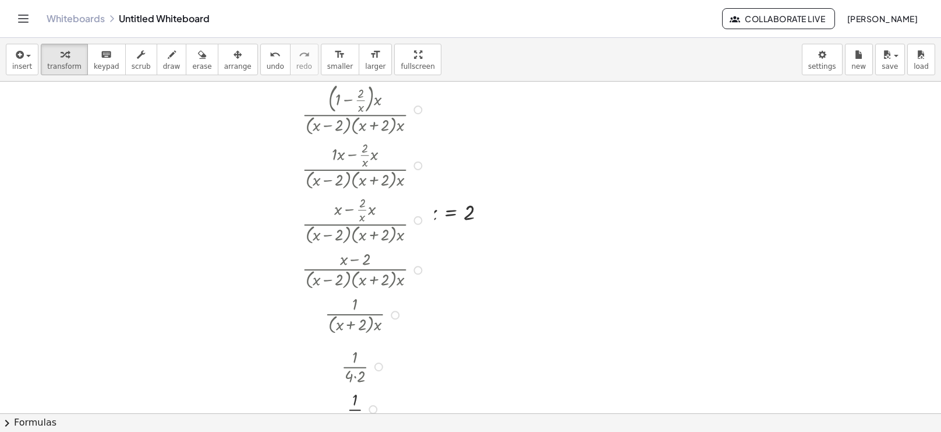
drag, startPoint x: 373, startPoint y: 357, endPoint x: 374, endPoint y: 408, distance: 51.3
click at [355, 409] on div "· 1 · 8" at bounding box center [355, 409] width 0 height 0
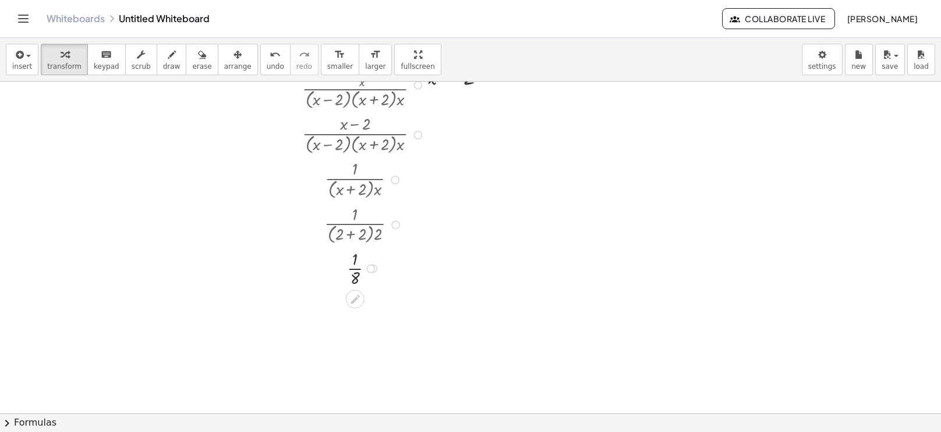
scroll to position [461, 0]
click at [355, 271] on div "· 1 · 8" at bounding box center [355, 271] width 0 height 0
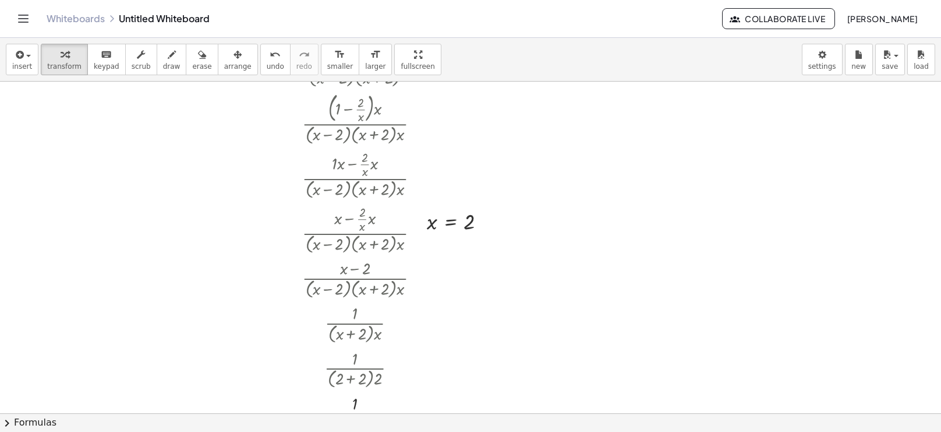
scroll to position [314, 0]
click at [419, 279] on div at bounding box center [418, 282] width 9 height 9
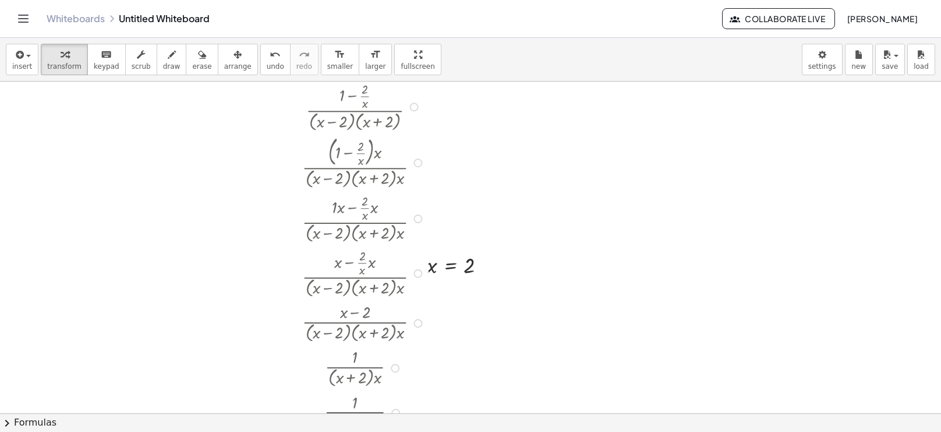
scroll to position [271, 0]
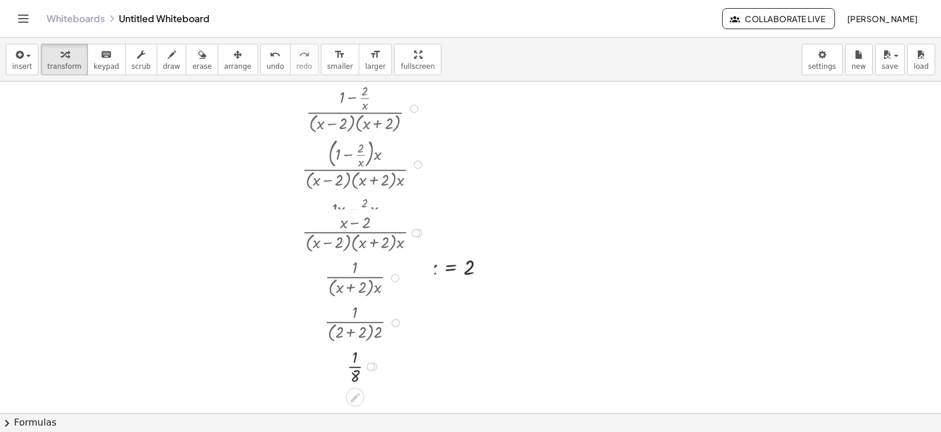
drag, startPoint x: 416, startPoint y: 324, endPoint x: 414, endPoint y: 222, distance: 102.0
click at [355, 233] on div "· ( + x − 2 ) · ( + x − 2 ) · ( + x + 2 ) · x" at bounding box center [355, 233] width 0 height 0
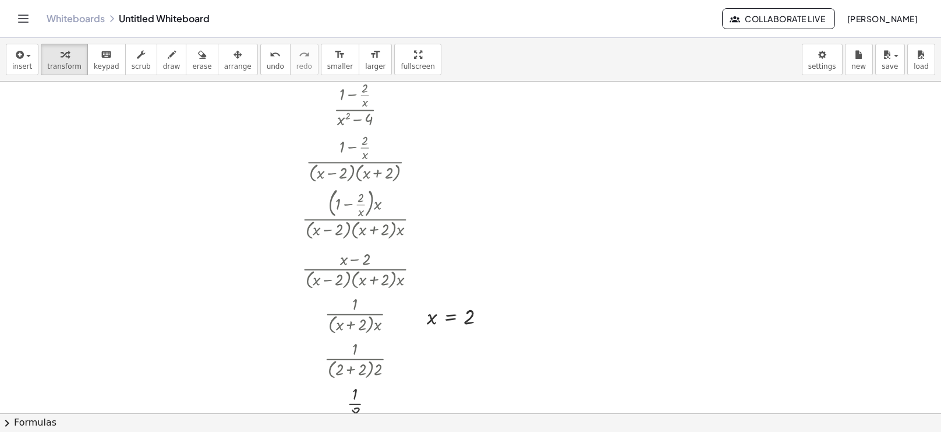
scroll to position [223, 0]
click at [334, 57] on icon "format_size" at bounding box center [339, 55] width 11 height 14
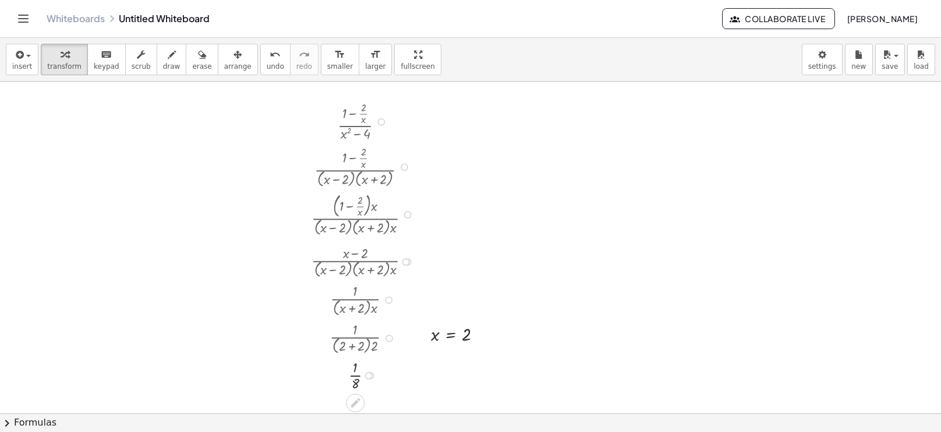
scroll to position [209, 0]
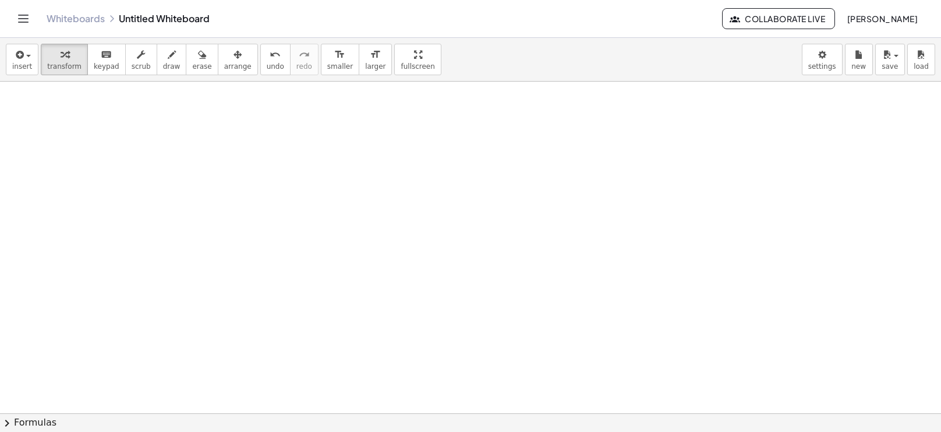
click at [346, 118] on div at bounding box center [470, 369] width 941 height 995
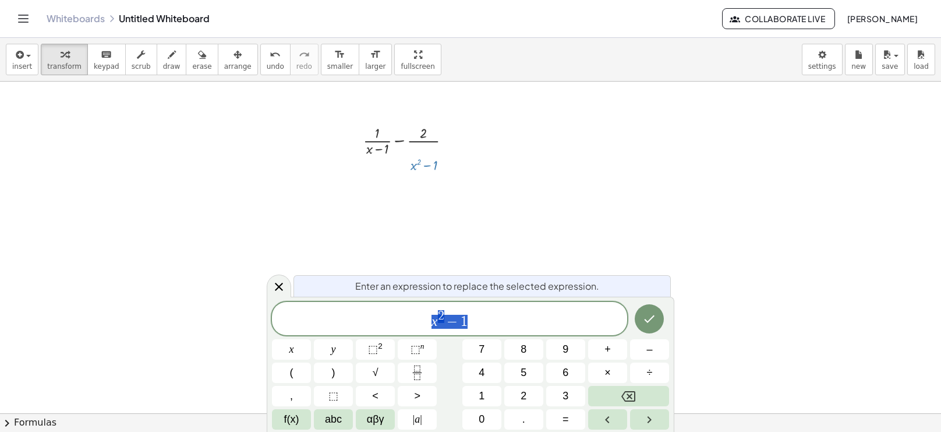
drag, startPoint x: 410, startPoint y: 149, endPoint x: 411, endPoint y: 155, distance: 5.9
click at [411, 155] on div at bounding box center [412, 140] width 108 height 36
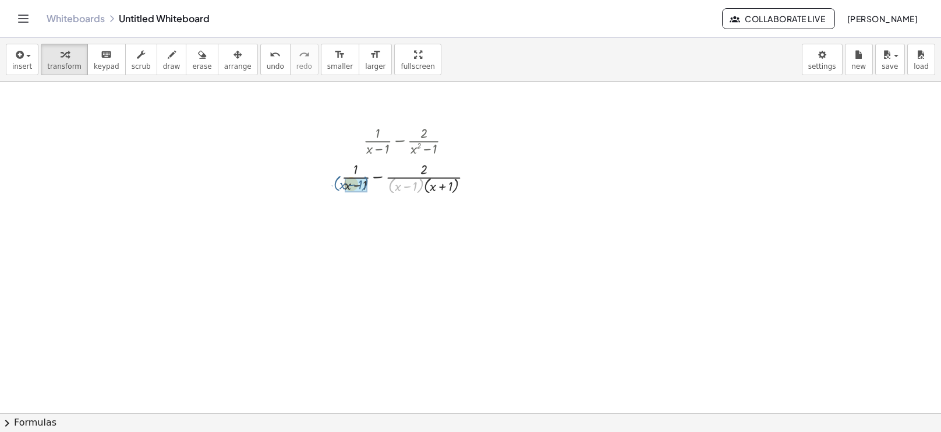
drag, startPoint x: 390, startPoint y: 188, endPoint x: 334, endPoint y: 186, distance: 56.5
click at [334, 186] on div "+ · 1 · ( + x − 1 ) − · 2 · ( + x 2 − 1 ) · ( + x − 1 ) + · 1 · ( + x − 1 ) − ·…" at bounding box center [401, 159] width 155 height 80
drag, startPoint x: 360, startPoint y: 227, endPoint x: 412, endPoint y: 233, distance: 52.2
drag, startPoint x: 430, startPoint y: 257, endPoint x: 433, endPoint y: 222, distance: 35.1
click at [402, 230] on div "+ 1 ( + x − 1 ) − · 2 · · ( + x + 1 ) ( ) ·" at bounding box center [402, 230] width 0 height 0
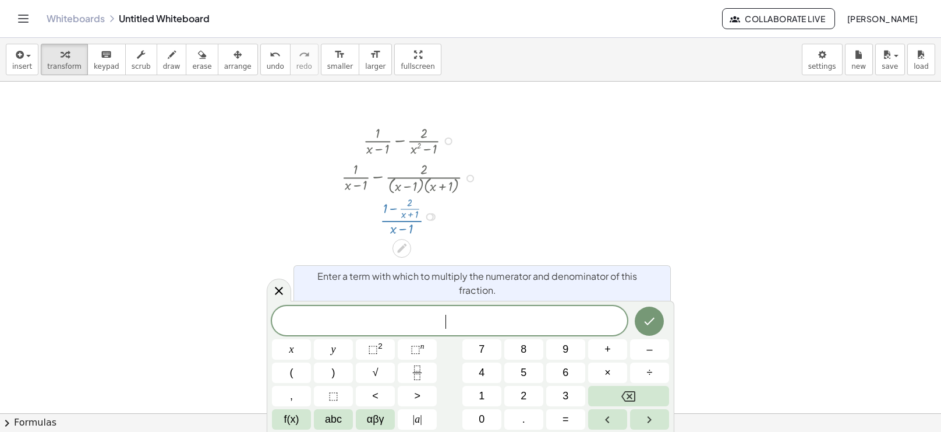
click at [418, 221] on div at bounding box center [412, 215] width 152 height 44
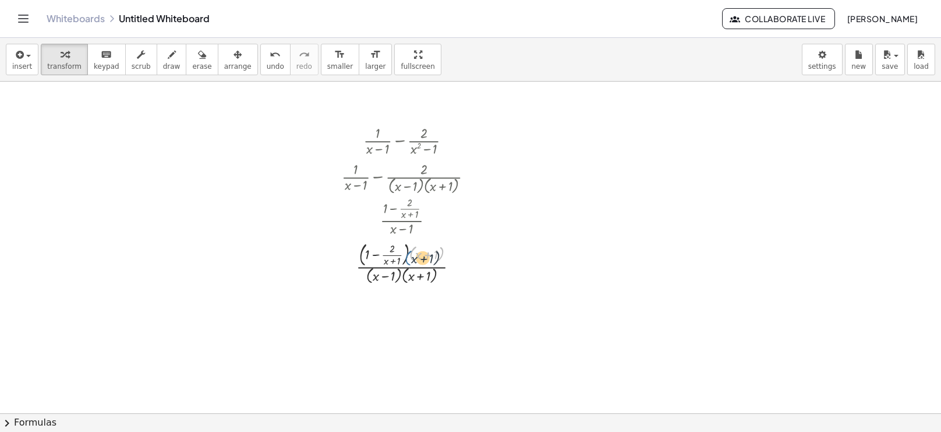
click at [410, 257] on div at bounding box center [412, 262] width 152 height 48
drag, startPoint x: 426, startPoint y: 186, endPoint x: 345, endPoint y: 181, distance: 81.1
click at [345, 181] on div at bounding box center [412, 177] width 152 height 38
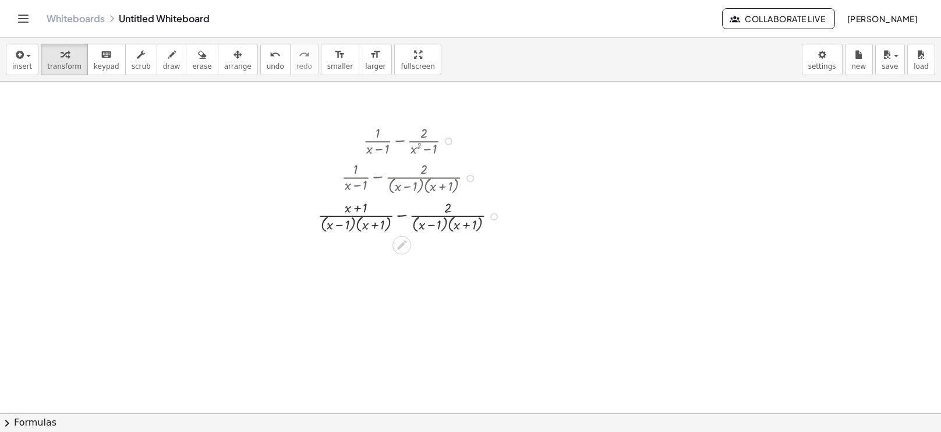
click at [404, 216] on div at bounding box center [412, 215] width 200 height 38
click at [412, 243] on div at bounding box center [412, 253] width 200 height 38
